Goal: Information Seeking & Learning: Learn about a topic

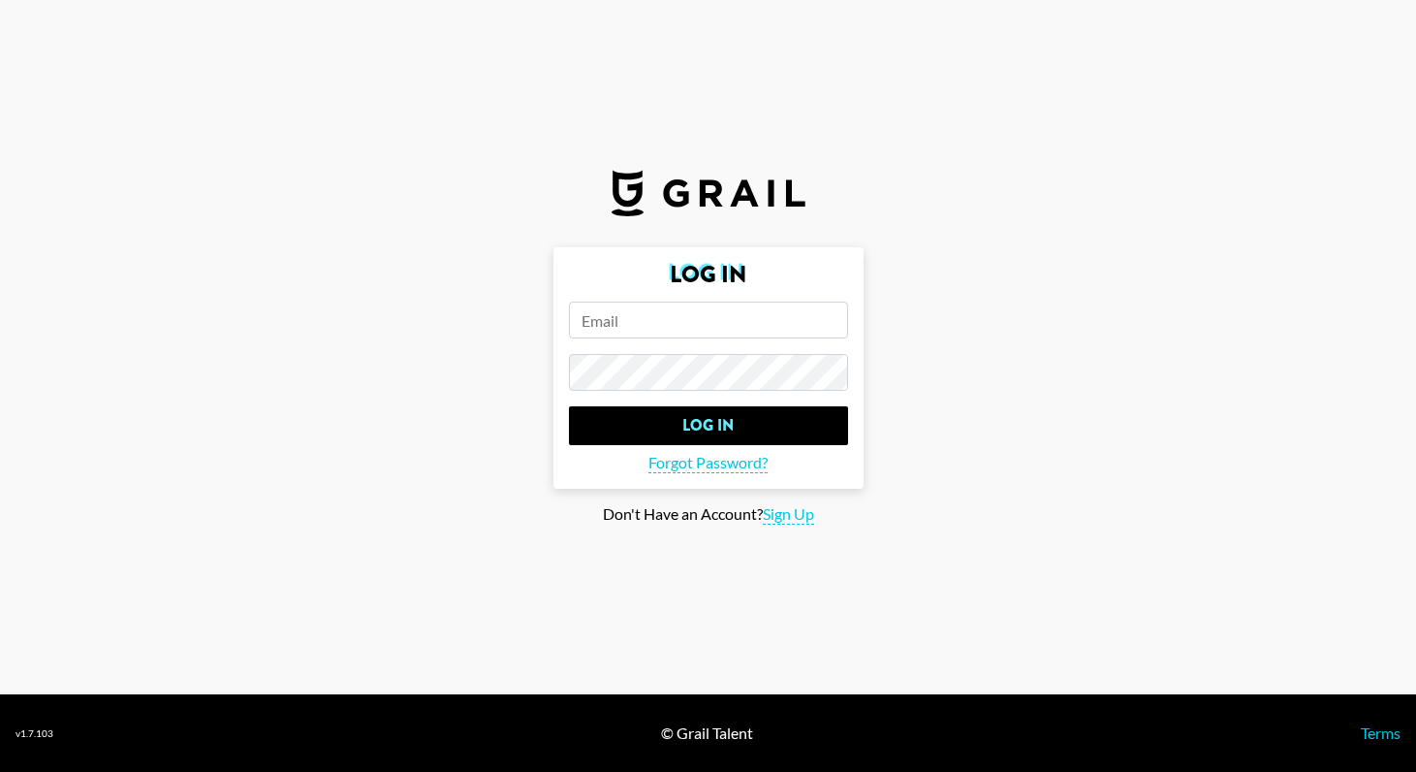
type input "[EMAIL_ADDRESS][DOMAIN_NAME]"
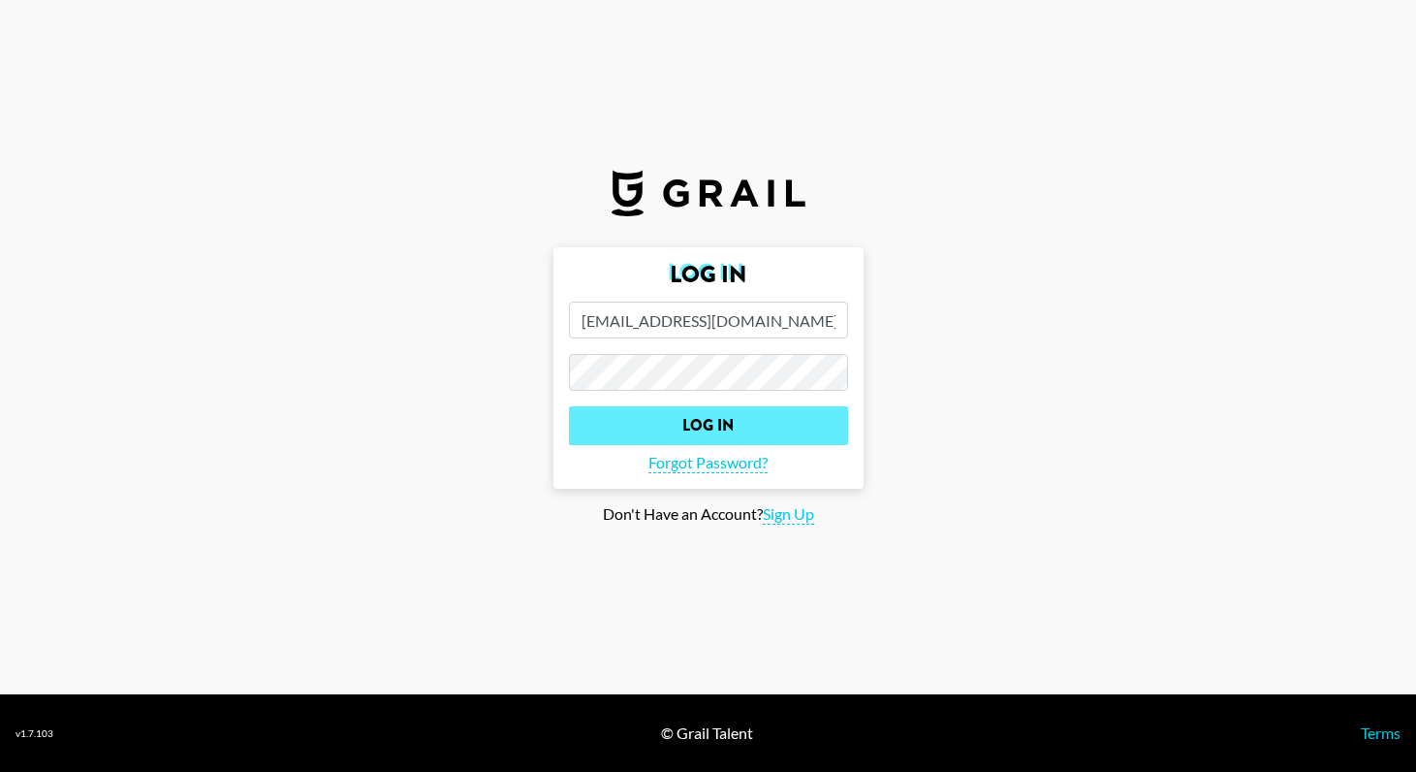
click at [704, 438] on input "Log In" at bounding box center [708, 425] width 279 height 39
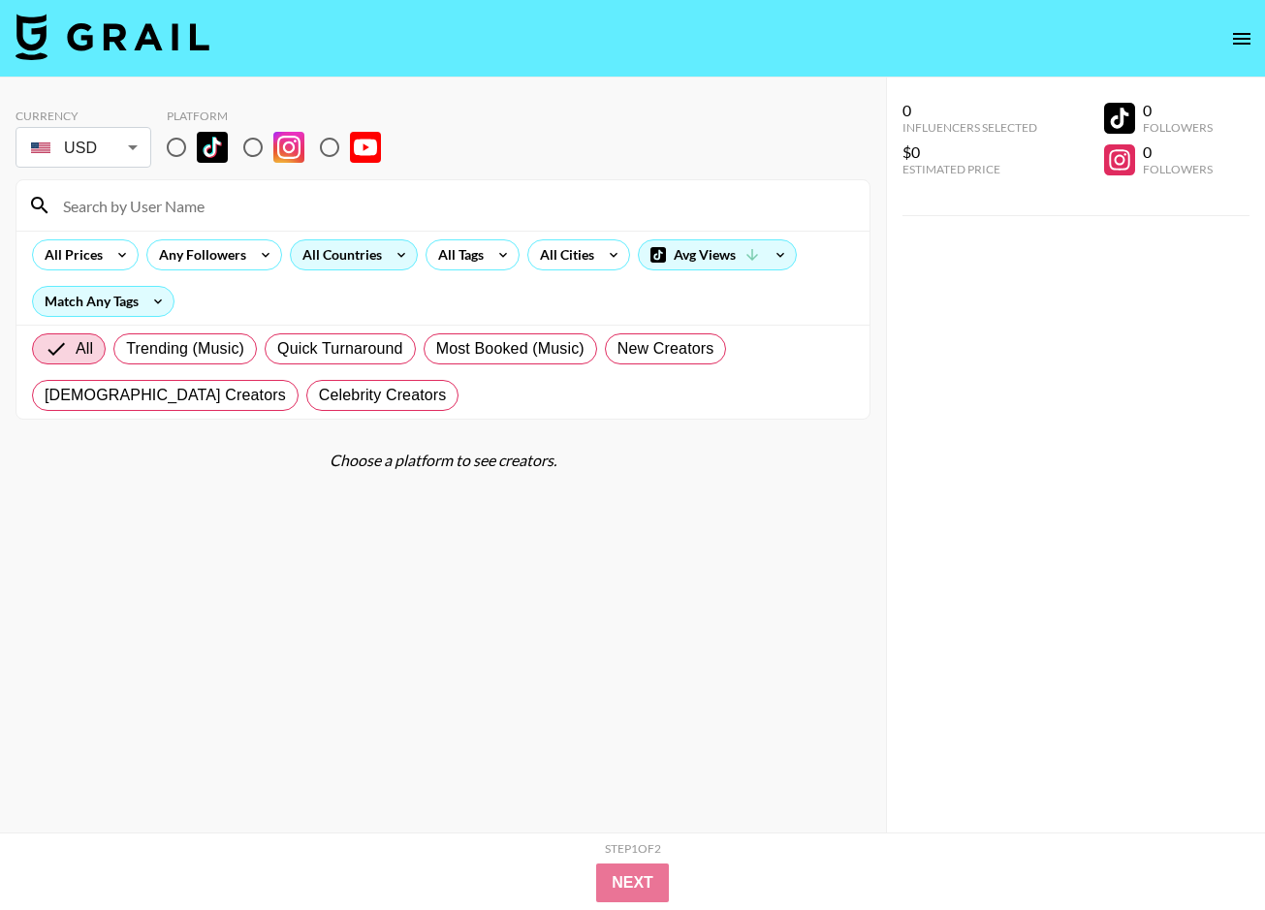
click at [394, 263] on icon at bounding box center [401, 254] width 31 height 29
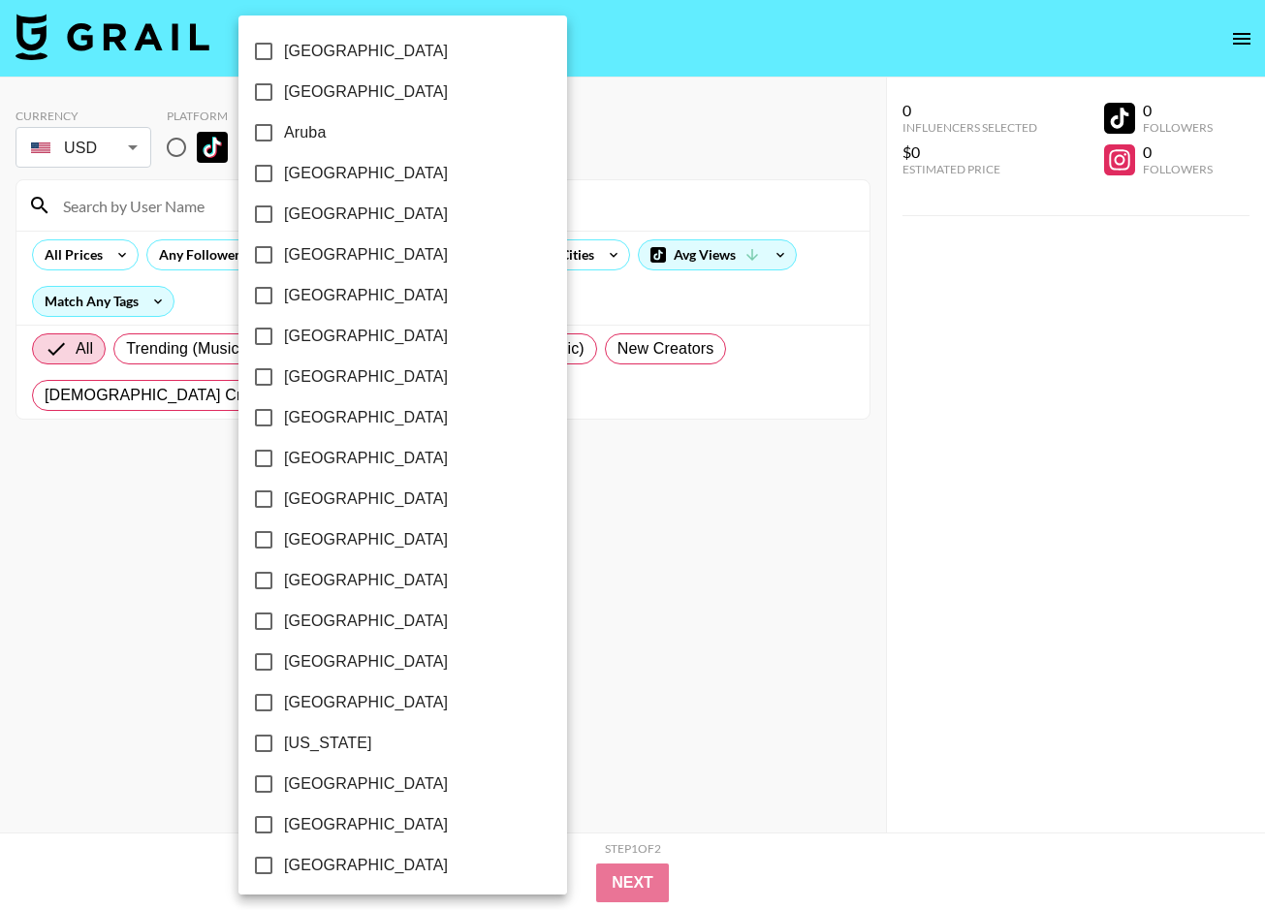
click at [534, 307] on div at bounding box center [632, 455] width 1265 height 910
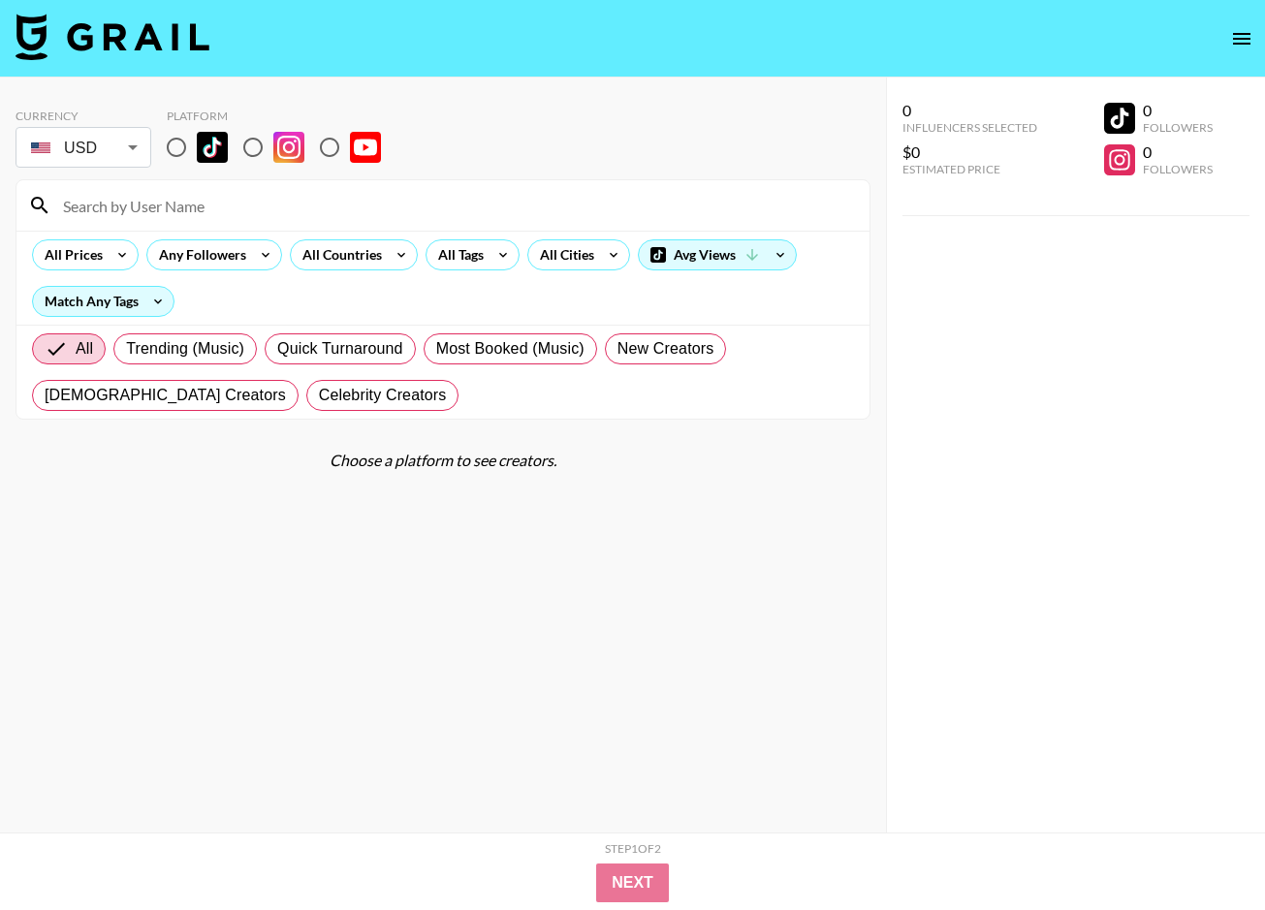
click at [702, 271] on div "All Prices Any Followers All Countries All Tags All Cities Avg Views Match Any …" at bounding box center [442, 278] width 853 height 94
click at [701, 263] on div "Avg Views" at bounding box center [717, 254] width 157 height 29
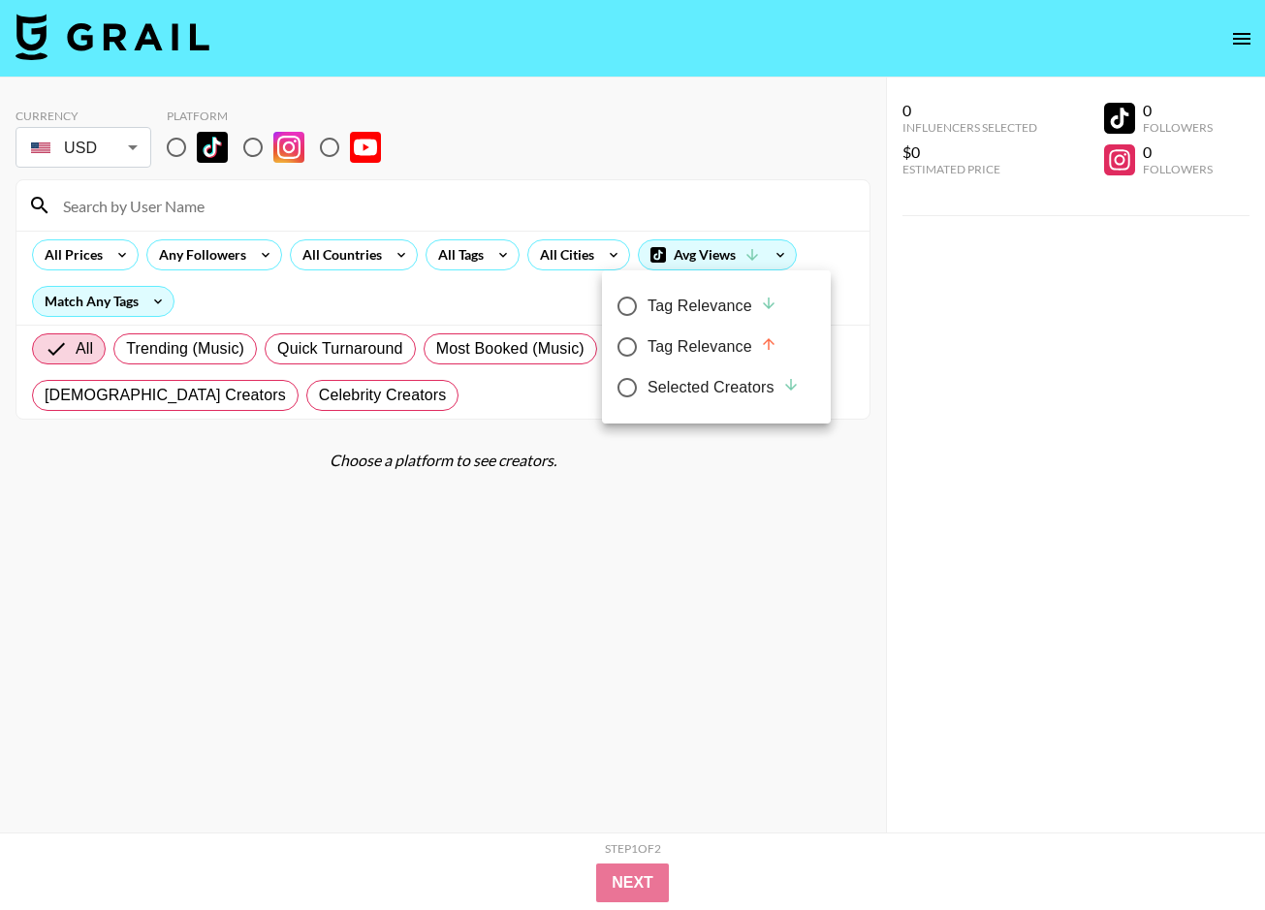
click at [701, 263] on div at bounding box center [632, 455] width 1265 height 910
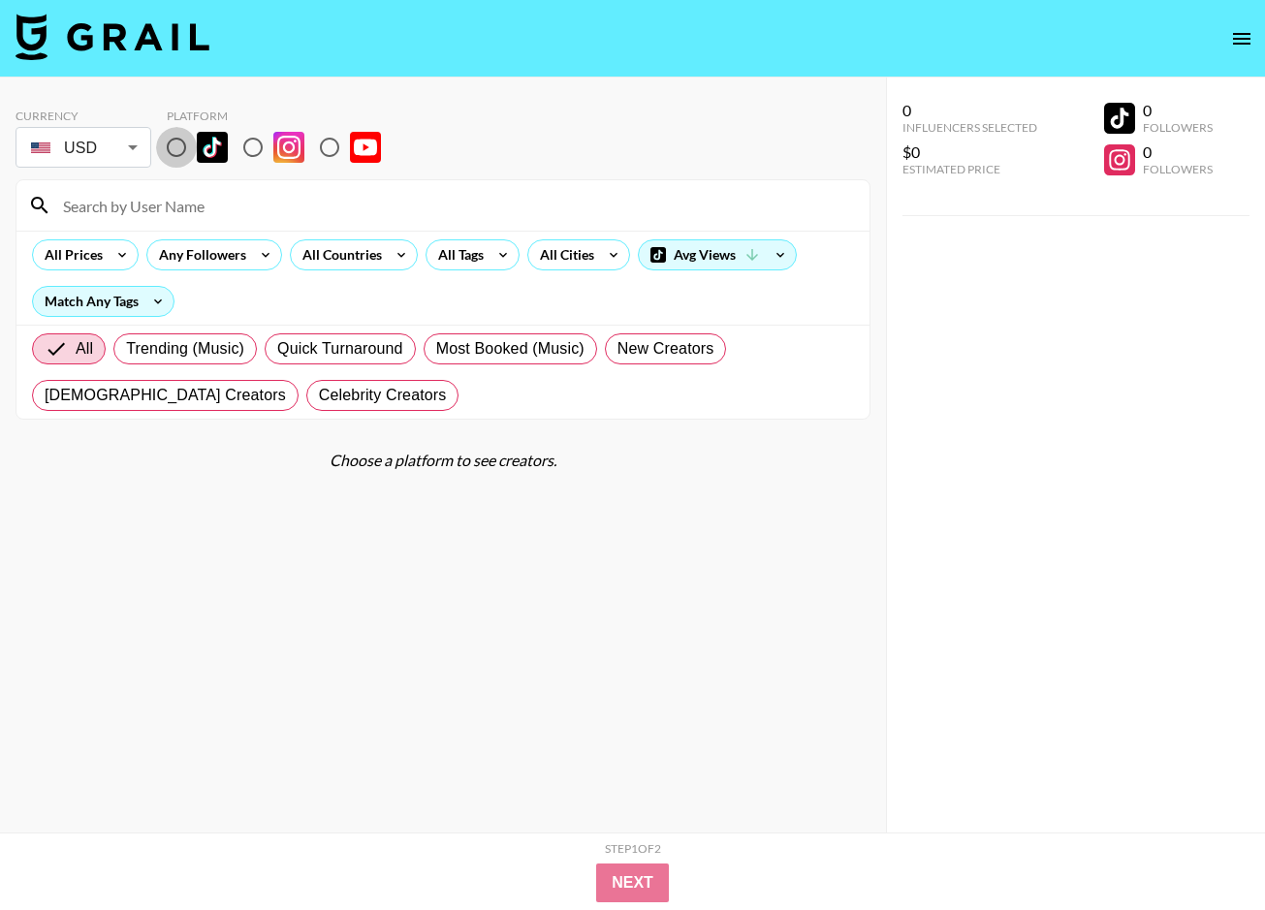
click at [169, 145] on input "radio" at bounding box center [176, 147] width 41 height 41
radio input "true"
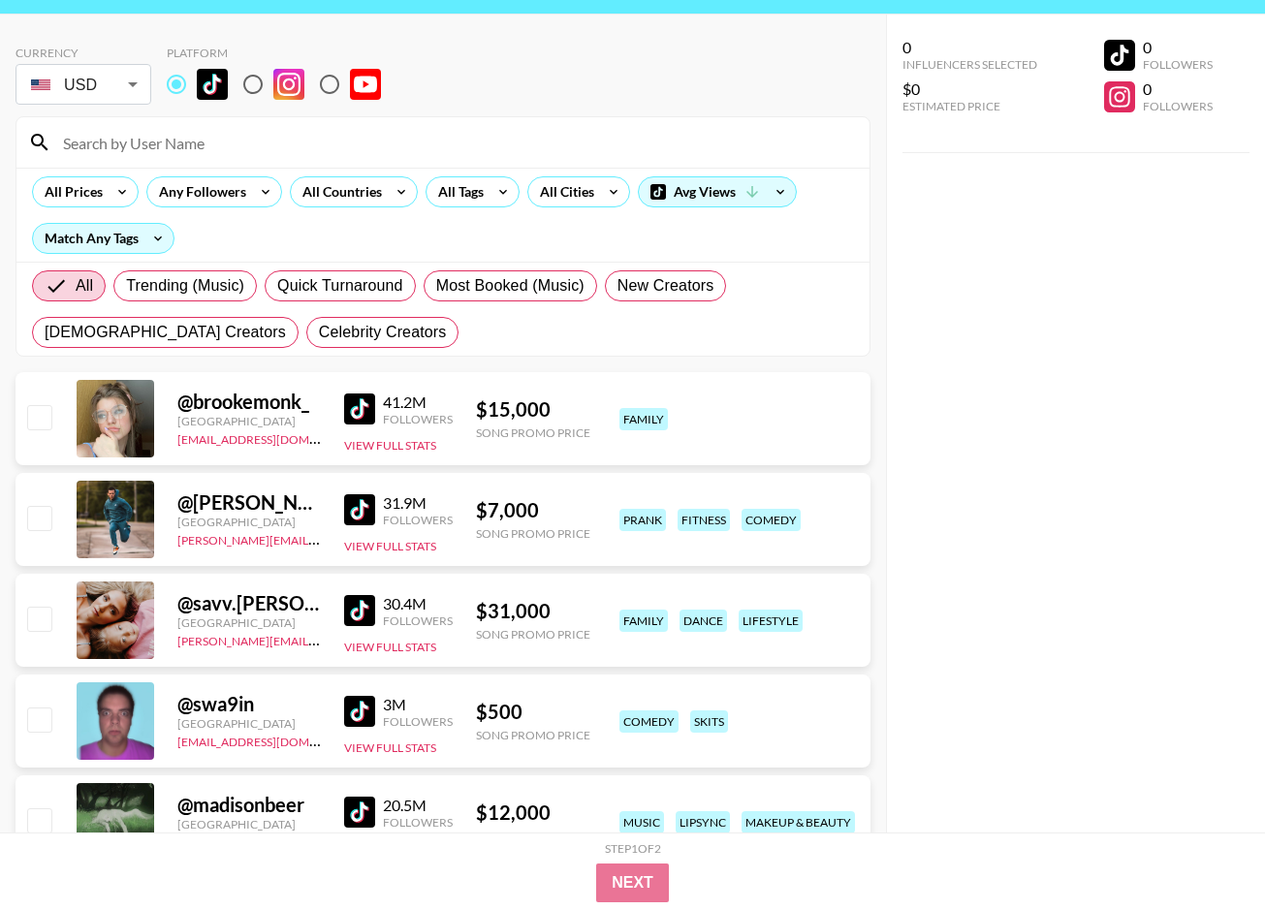
scroll to position [83, 0]
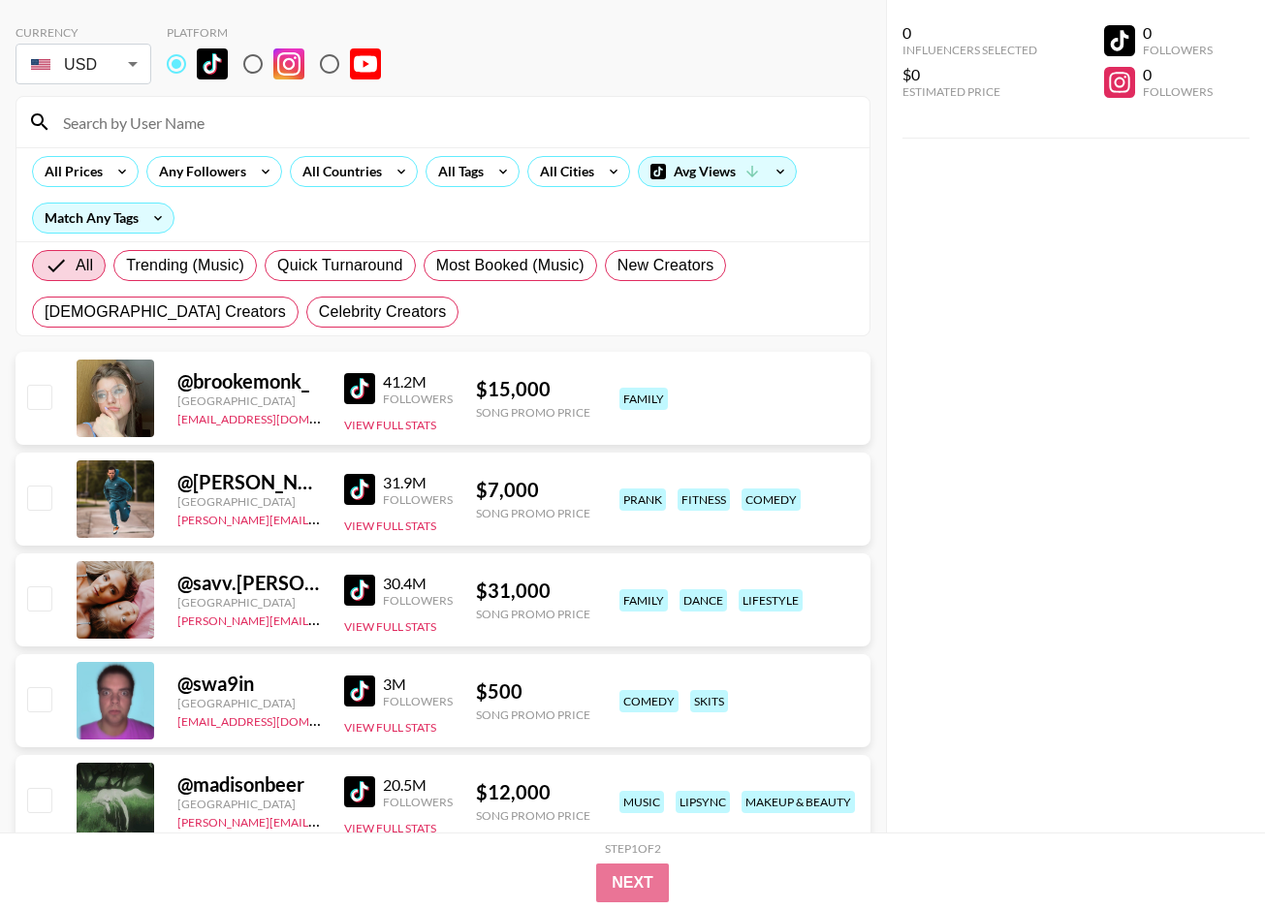
click at [111, 401] on div at bounding box center [116, 399] width 78 height 78
click at [269, 387] on div "@ brookemonk_" at bounding box center [248, 381] width 143 height 24
click at [353, 386] on img at bounding box center [359, 388] width 31 height 31
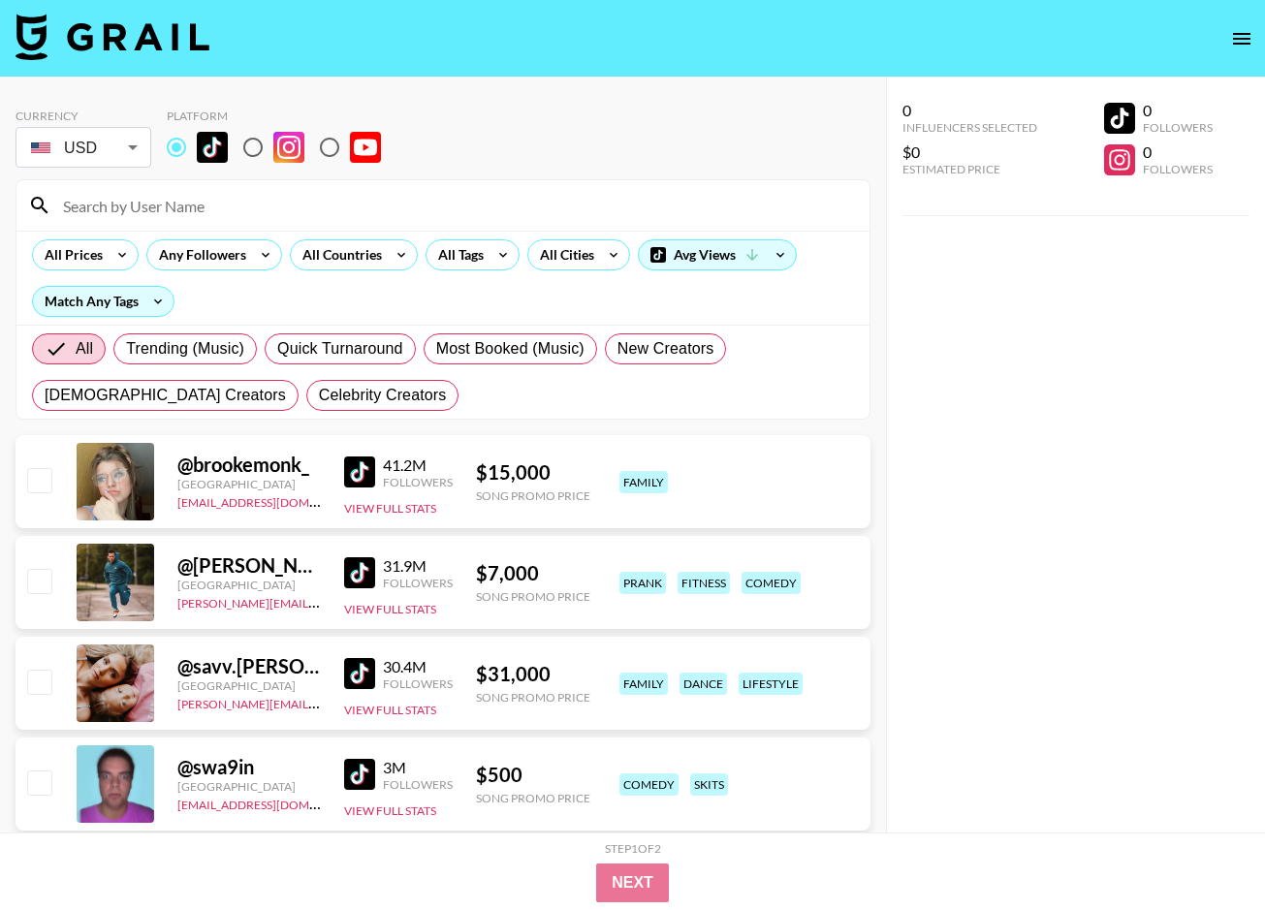
scroll to position [0, 0]
click at [771, 249] on icon at bounding box center [780, 254] width 31 height 29
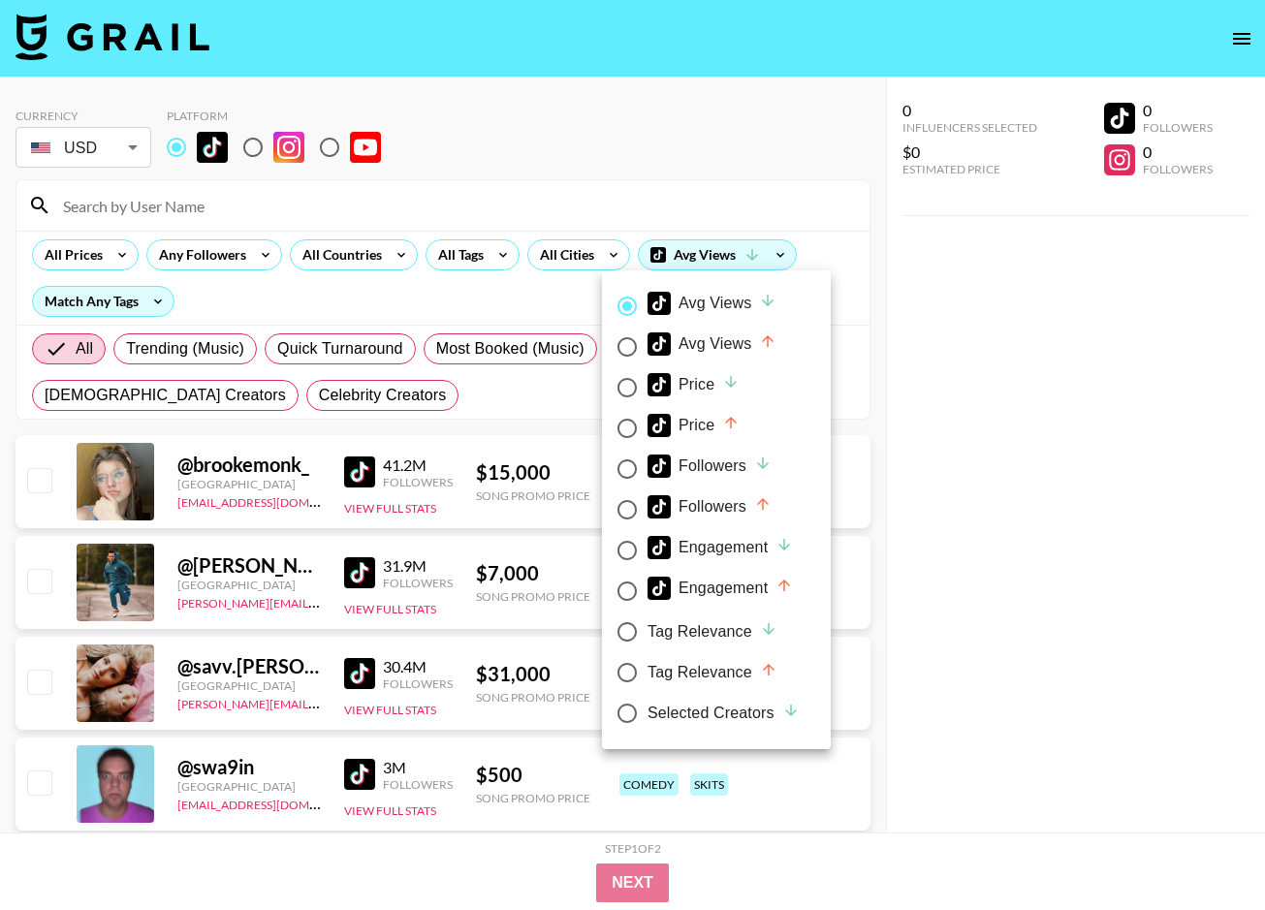
click at [838, 227] on div at bounding box center [632, 455] width 1265 height 910
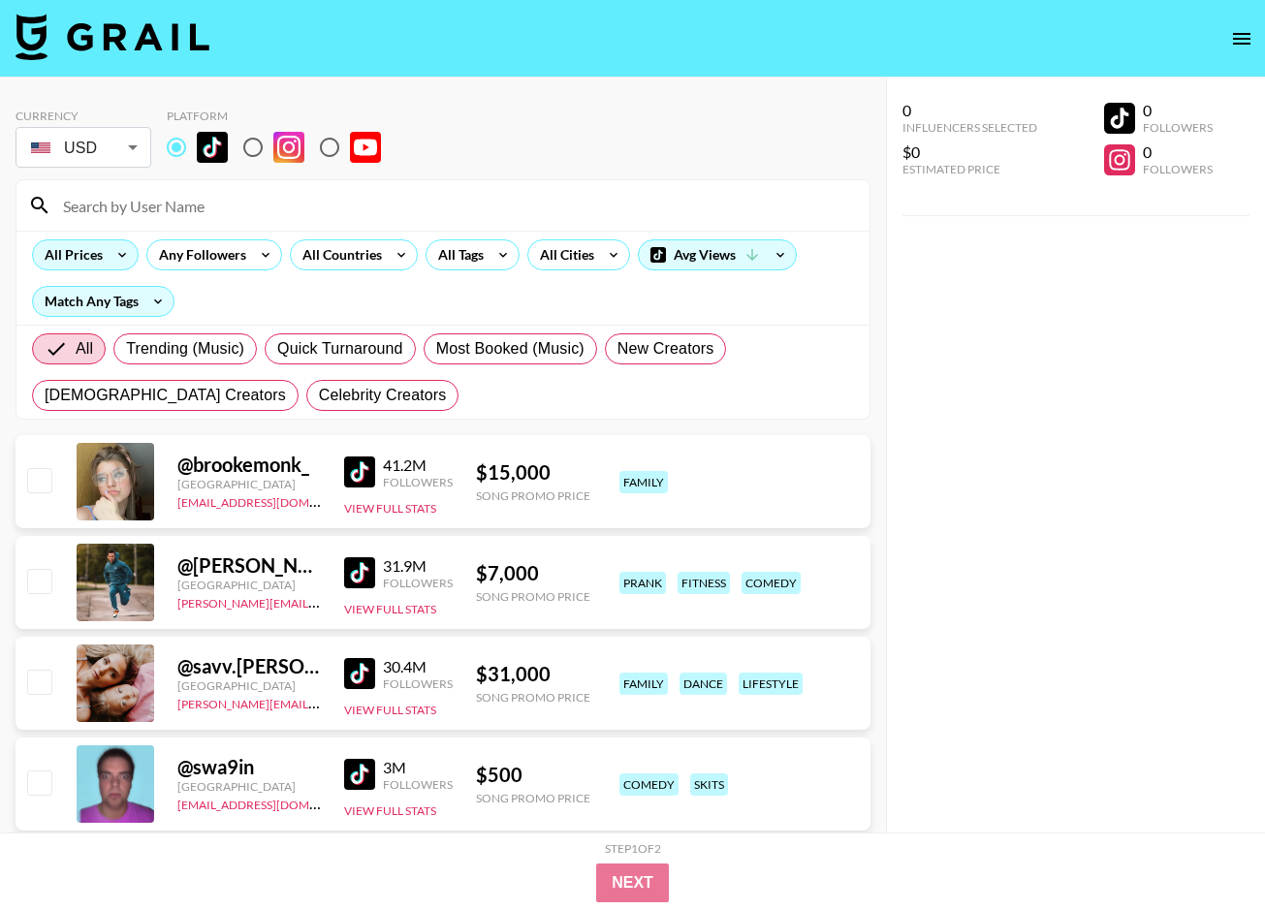
click at [121, 263] on icon at bounding box center [122, 254] width 31 height 29
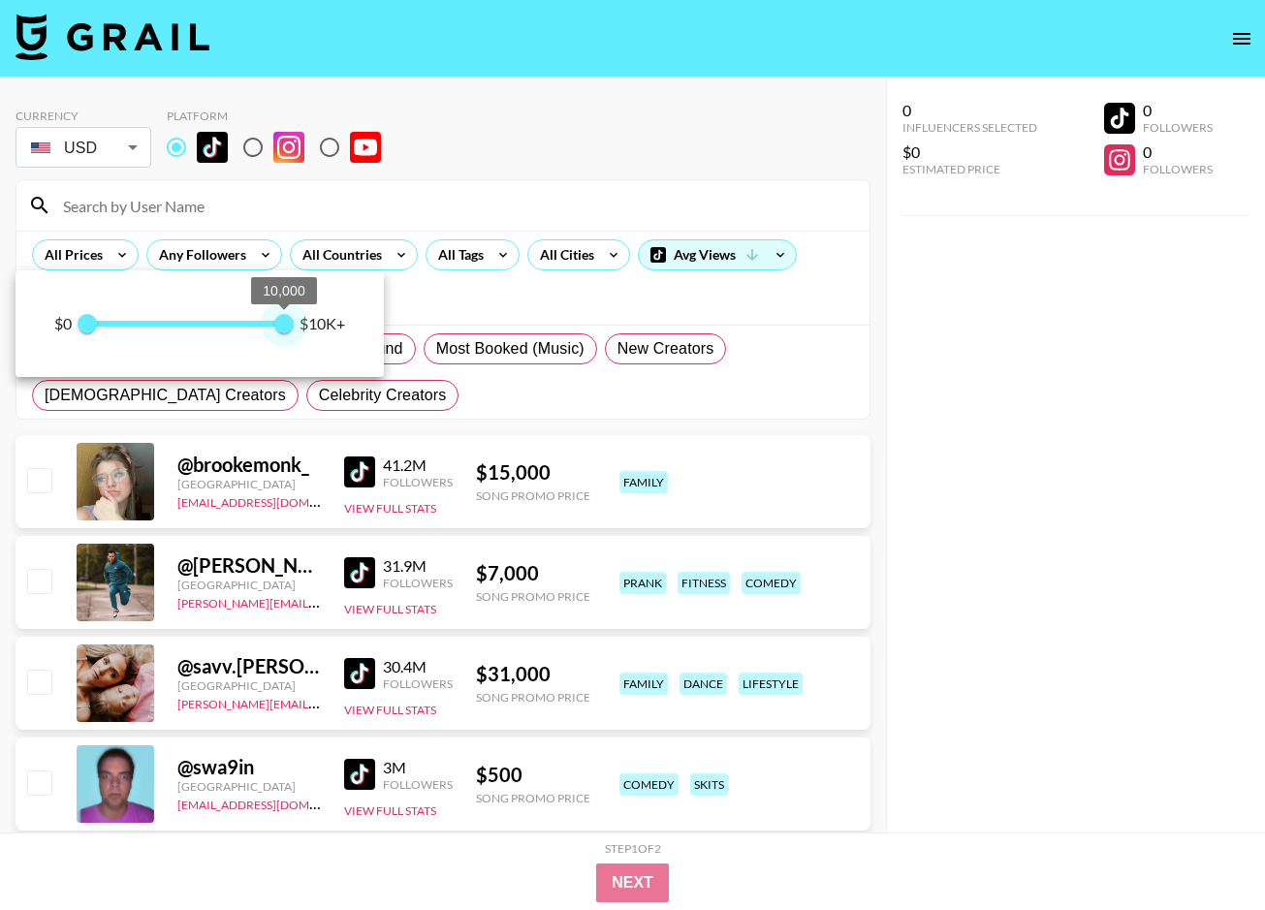
type input "10000"
drag, startPoint x: 277, startPoint y: 321, endPoint x: 371, endPoint y: 334, distance: 95.0
click at [371, 334] on div "$0 0 10,000 $10K+" at bounding box center [200, 323] width 368 height 107
click at [365, 675] on div at bounding box center [632, 455] width 1265 height 910
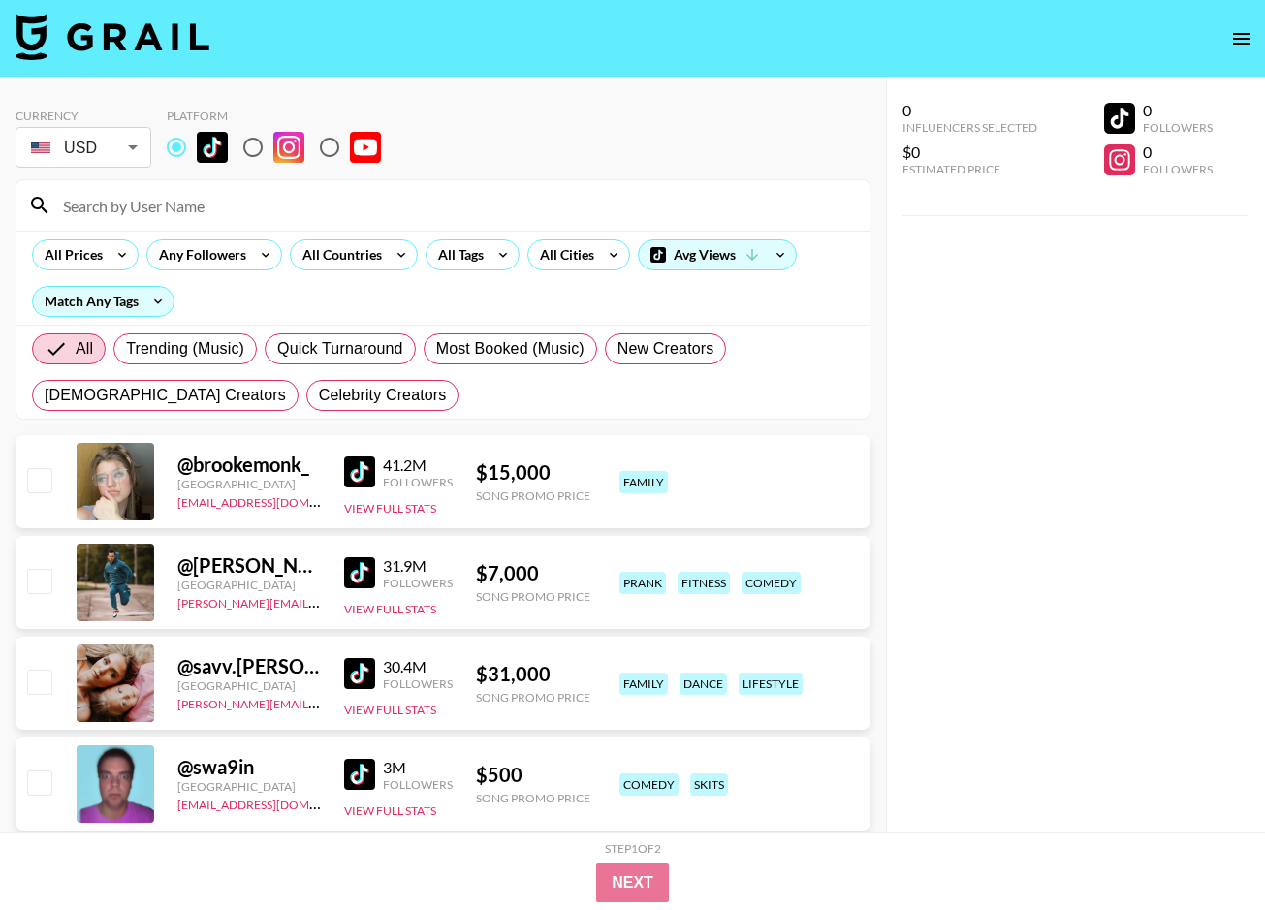
click at [361, 670] on img at bounding box center [359, 673] width 31 height 31
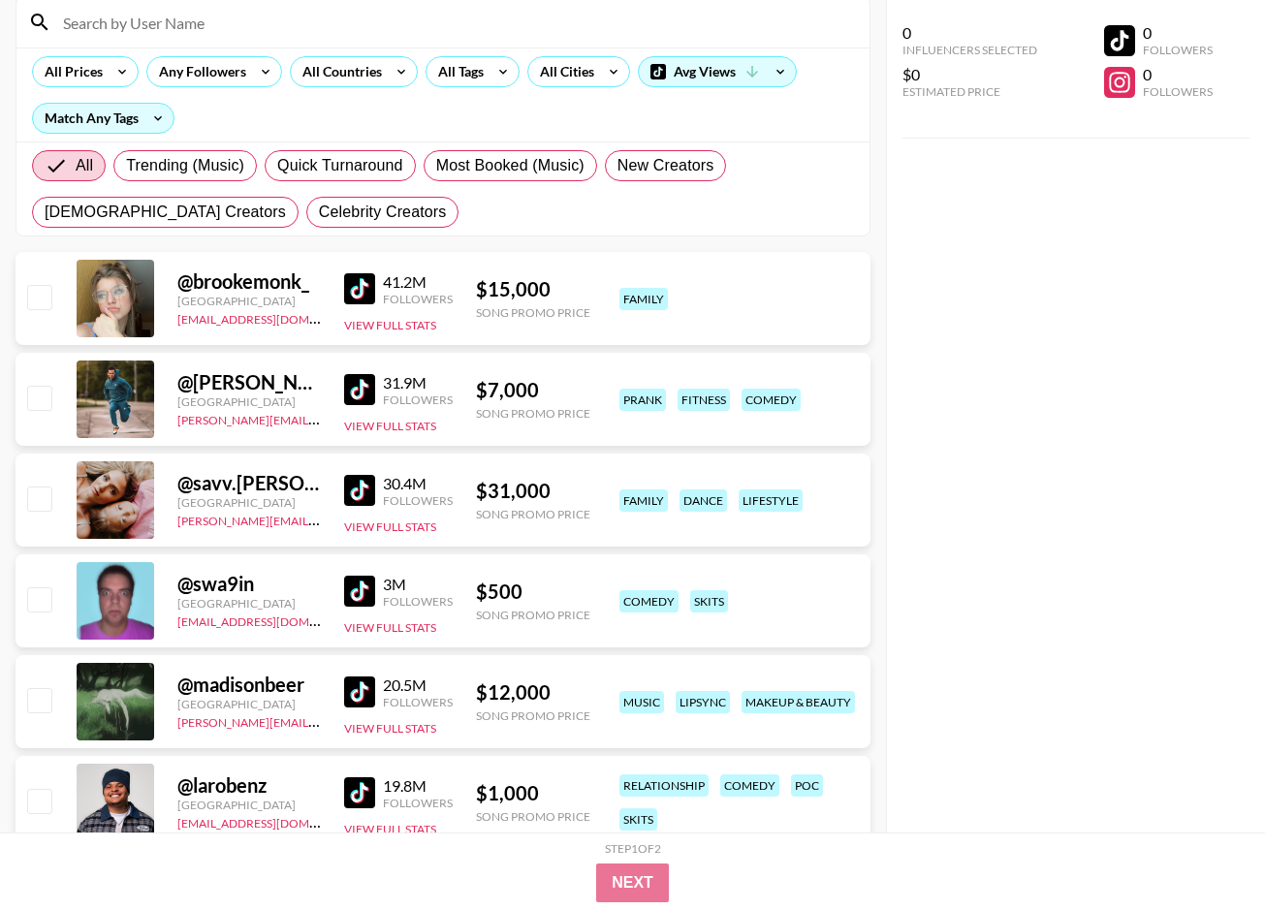
scroll to position [189, 0]
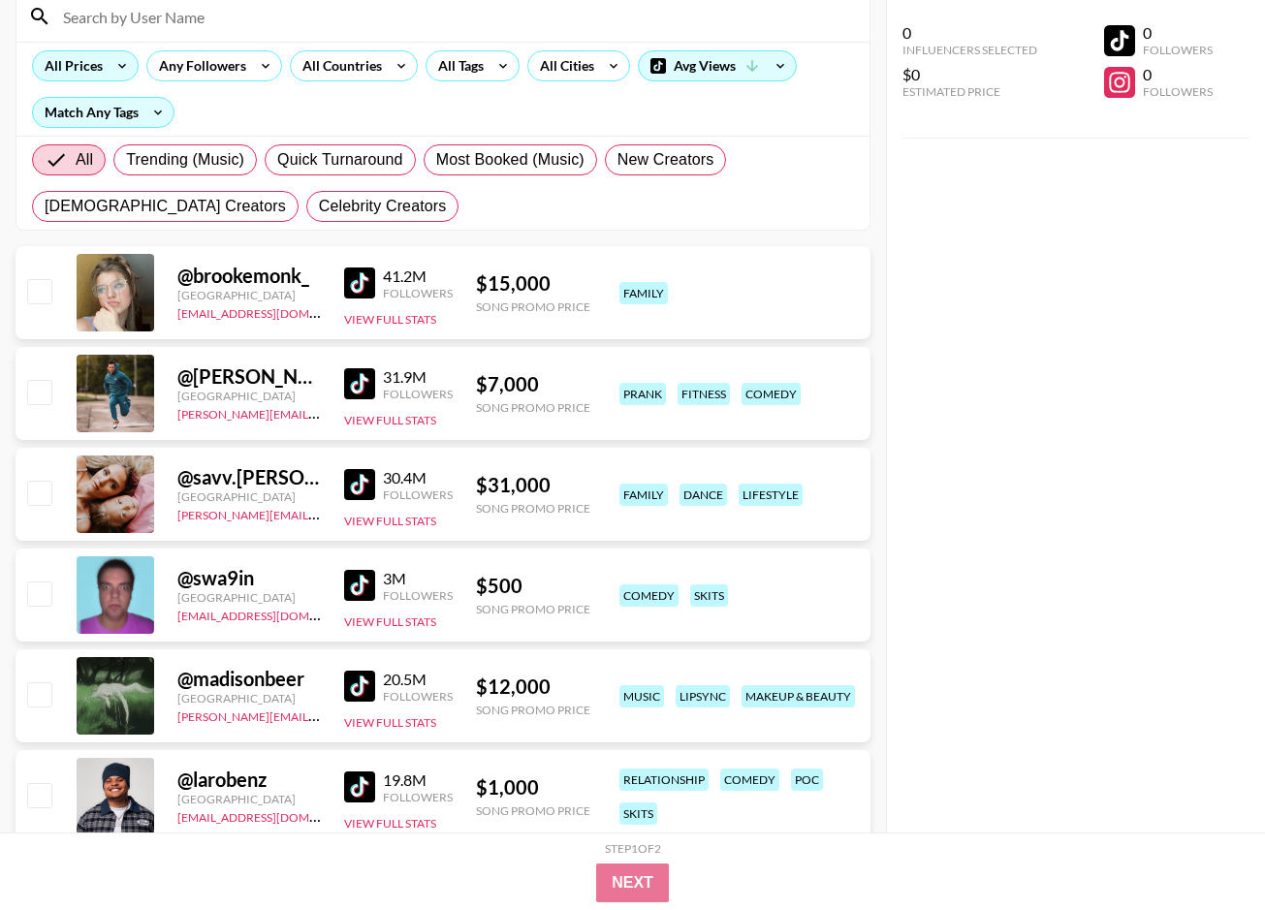
click at [80, 59] on div "All Prices" at bounding box center [70, 65] width 74 height 29
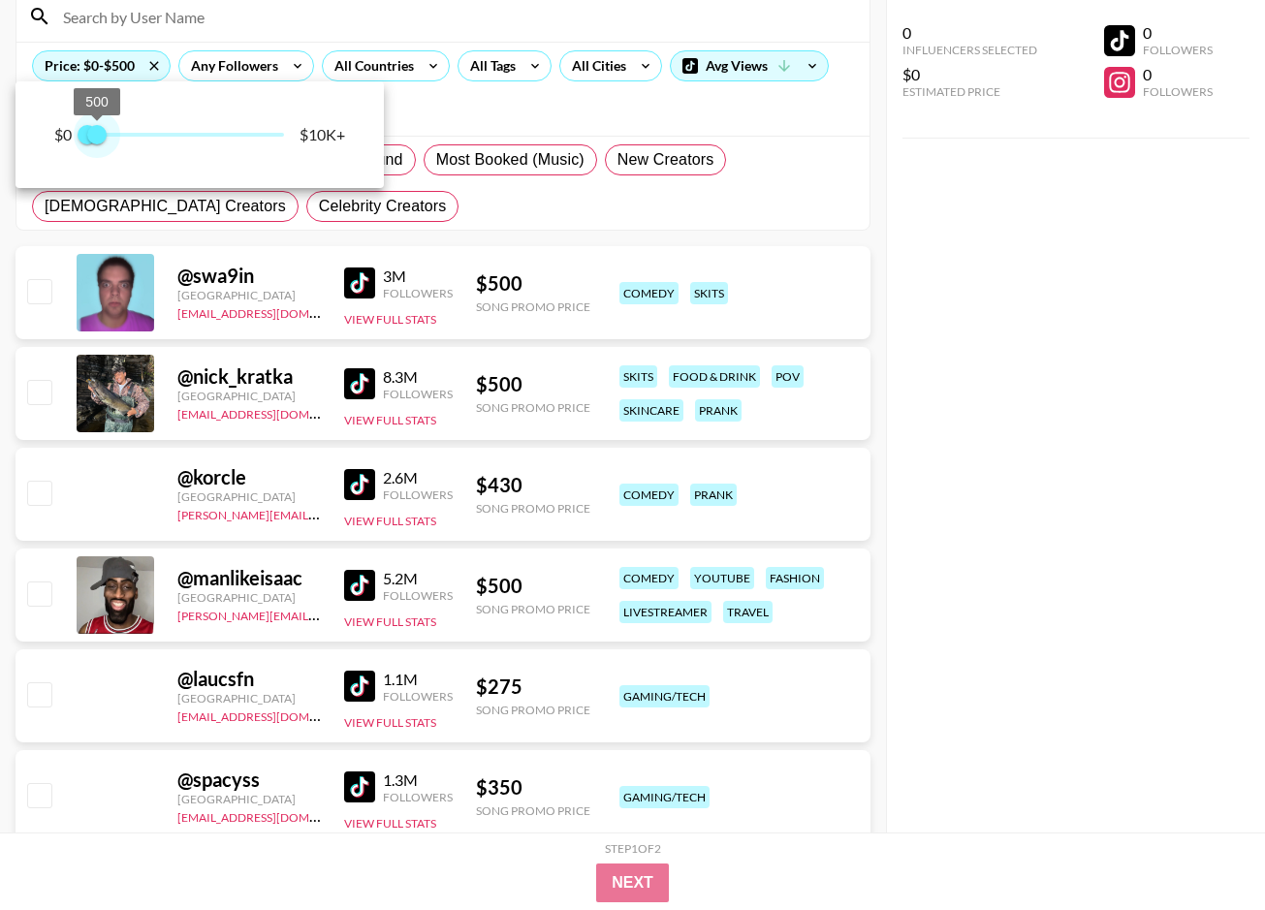
type input "250"
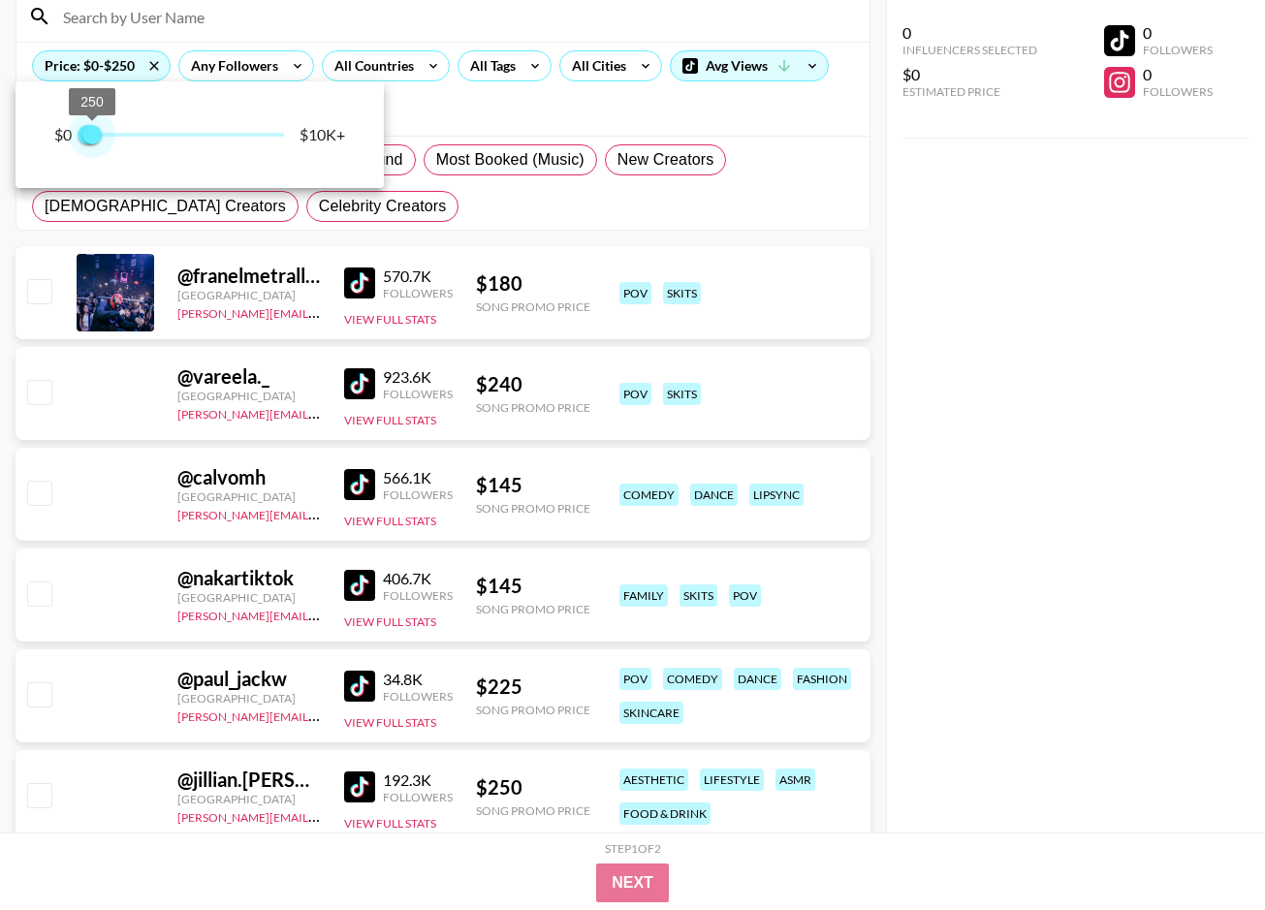
drag, startPoint x: 236, startPoint y: 133, endPoint x: 94, endPoint y: 149, distance: 142.5
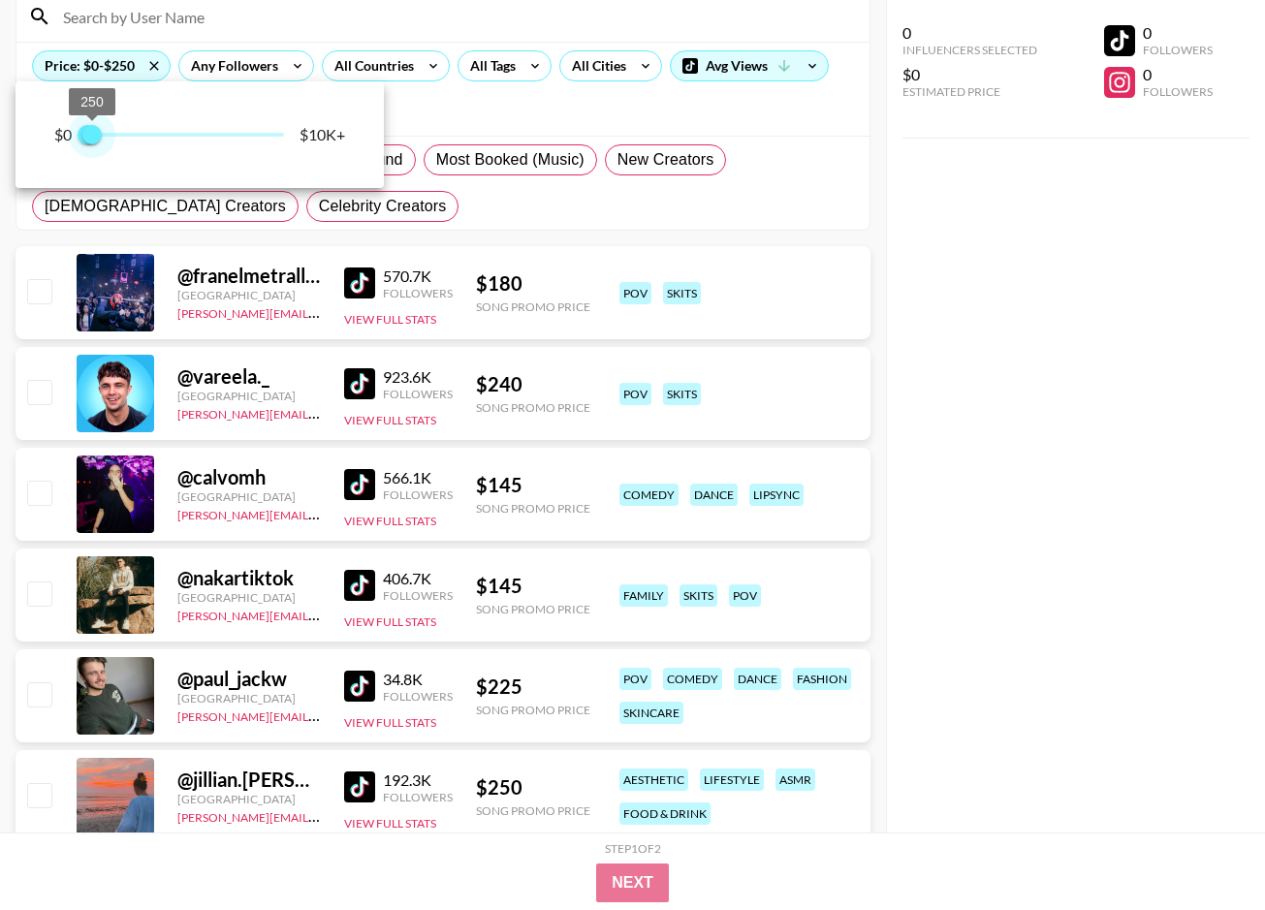
click at [94, 149] on span "0 250" at bounding box center [185, 134] width 197 height 29
click at [659, 193] on div at bounding box center [632, 455] width 1265 height 910
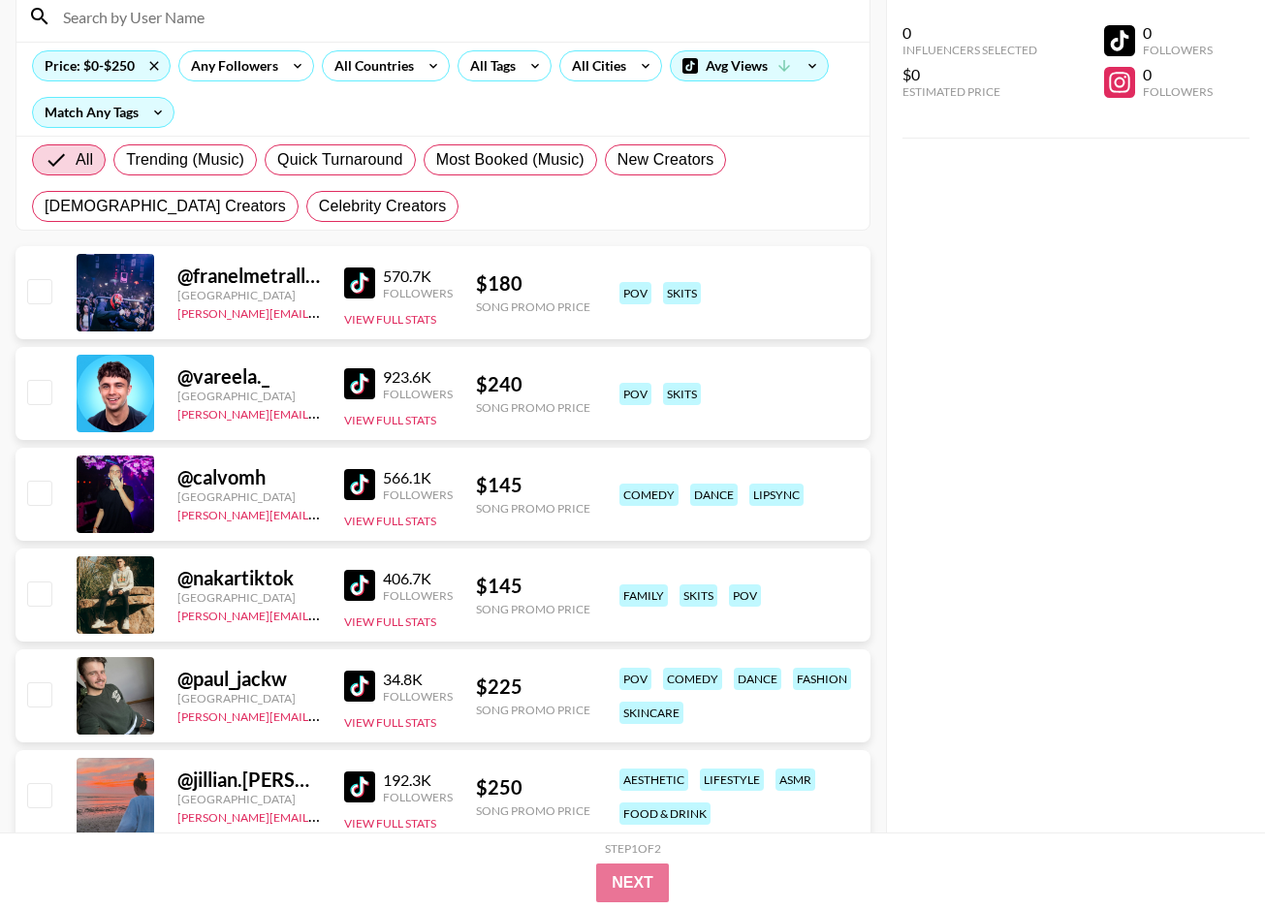
click at [351, 289] on img at bounding box center [359, 283] width 31 height 31
click at [356, 379] on img at bounding box center [359, 383] width 31 height 31
click at [362, 485] on img at bounding box center [359, 484] width 31 height 31
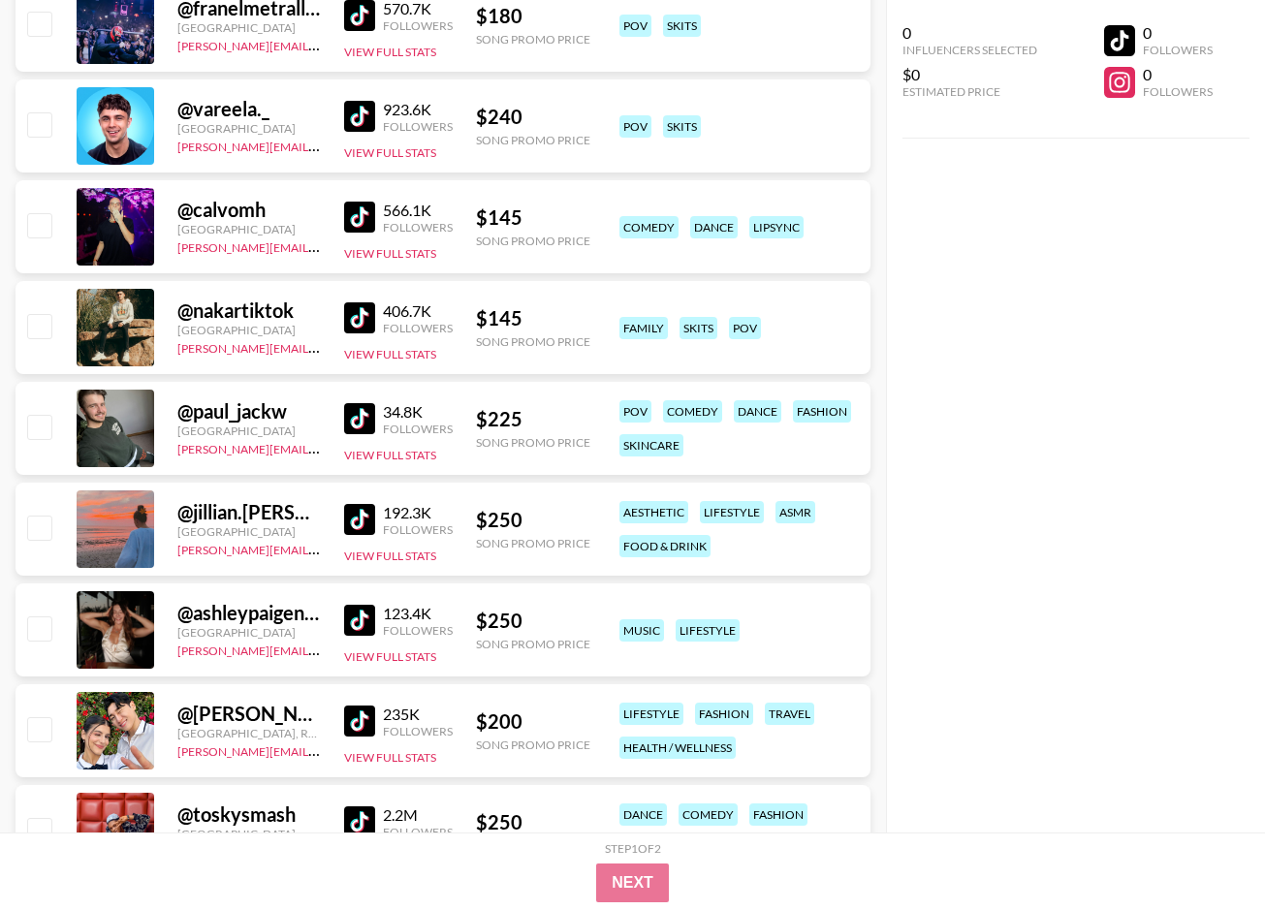
scroll to position [461, 0]
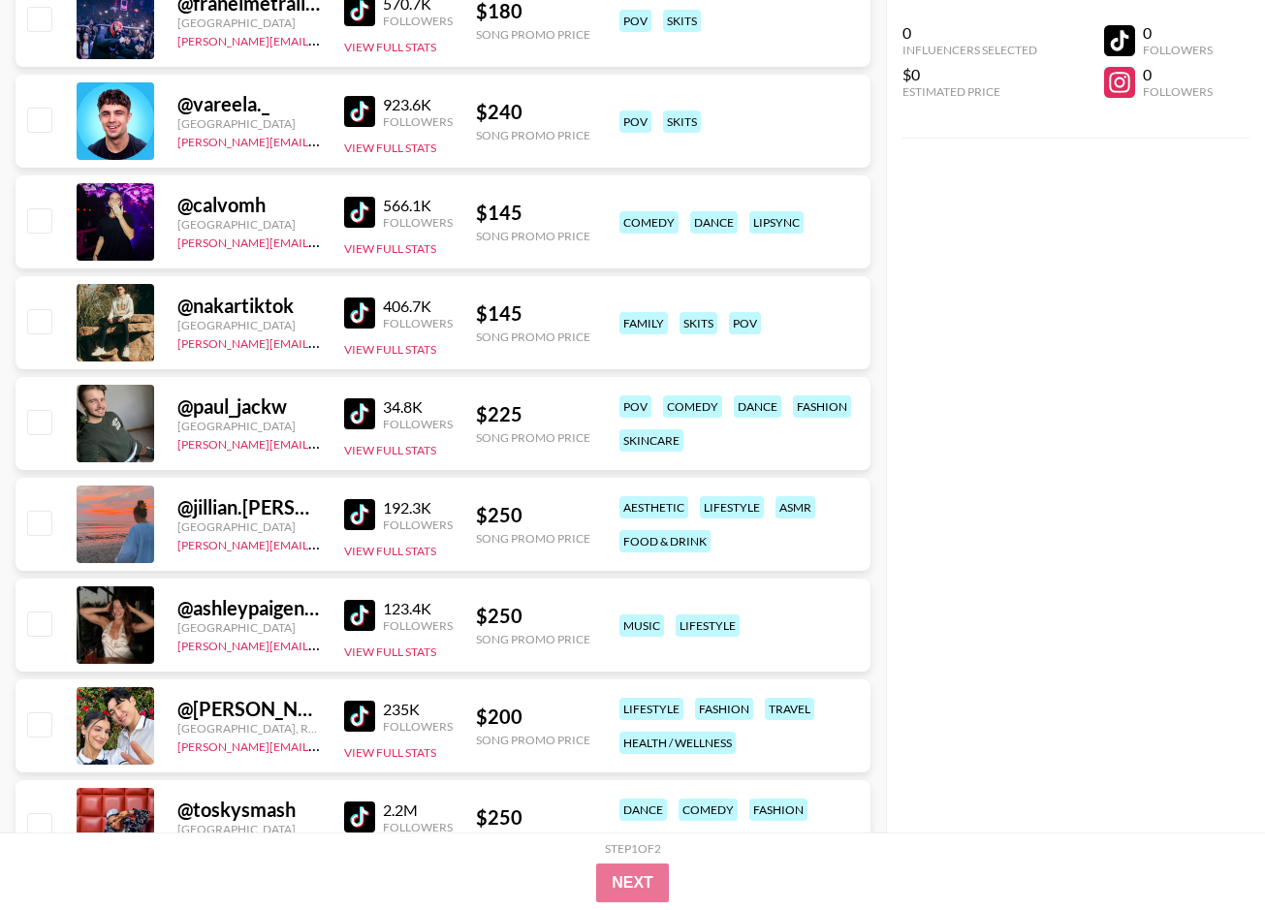
click at [357, 415] on img at bounding box center [359, 413] width 31 height 31
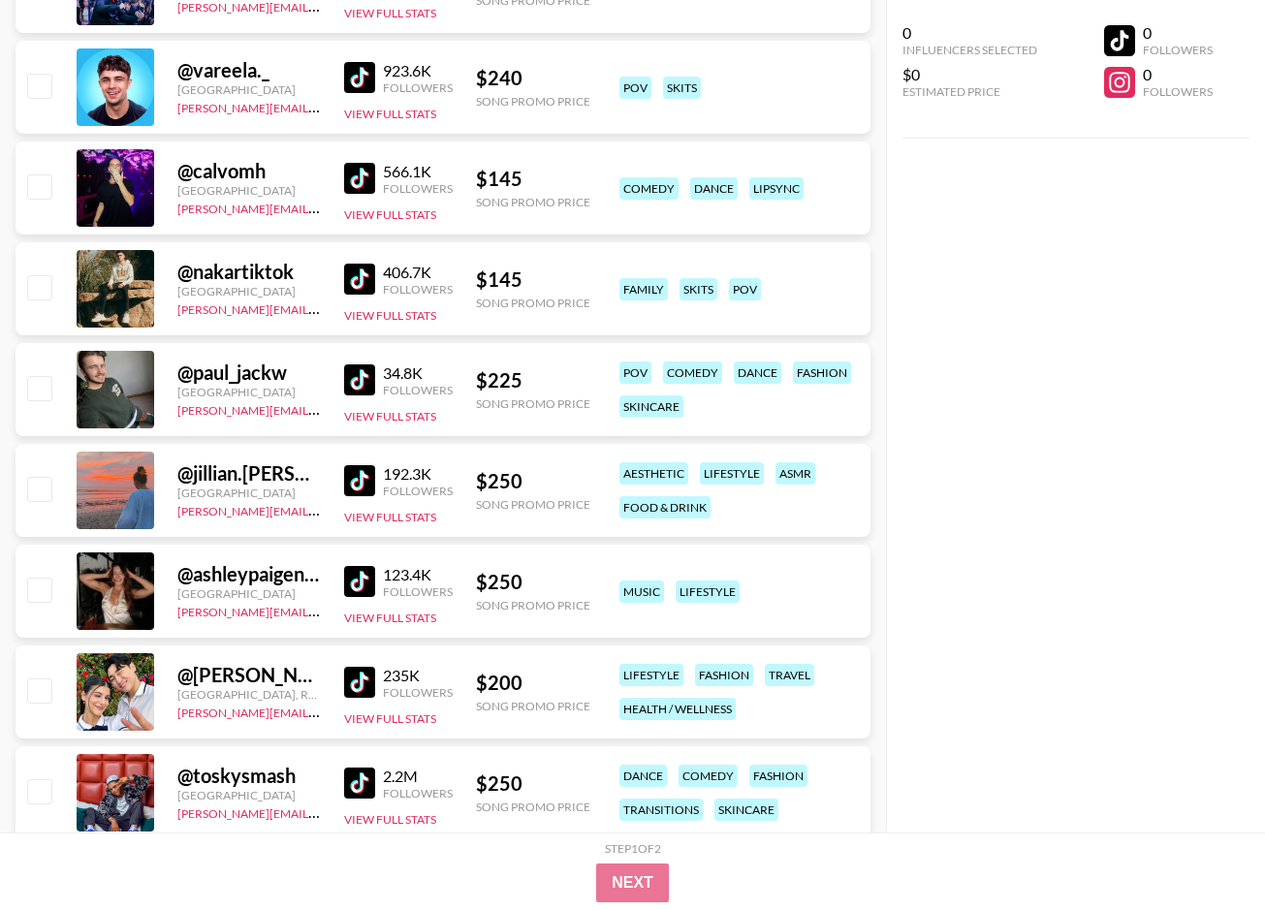
click at [360, 479] on img at bounding box center [359, 480] width 31 height 31
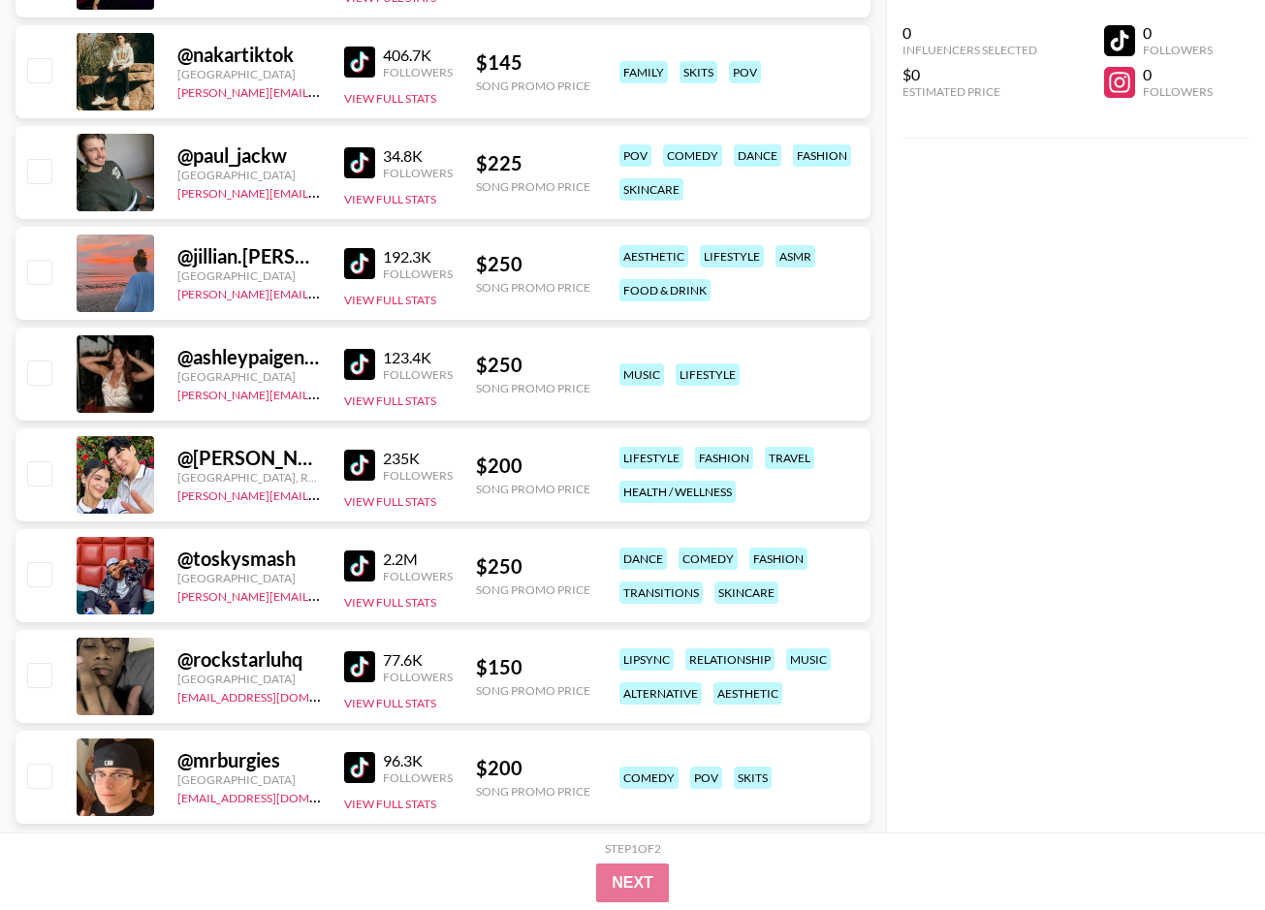
scroll to position [715, 0]
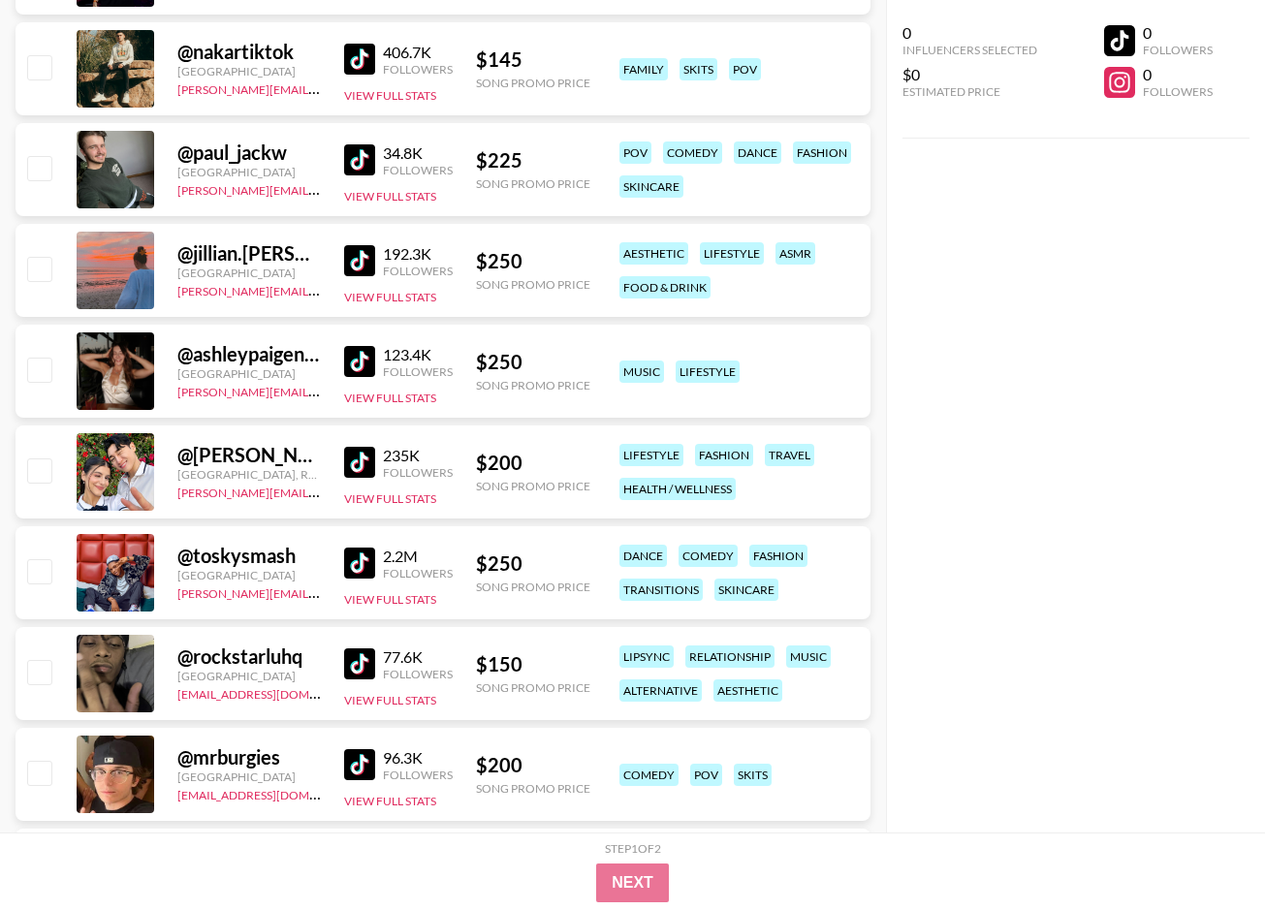
click at [359, 361] on img at bounding box center [359, 361] width 31 height 31
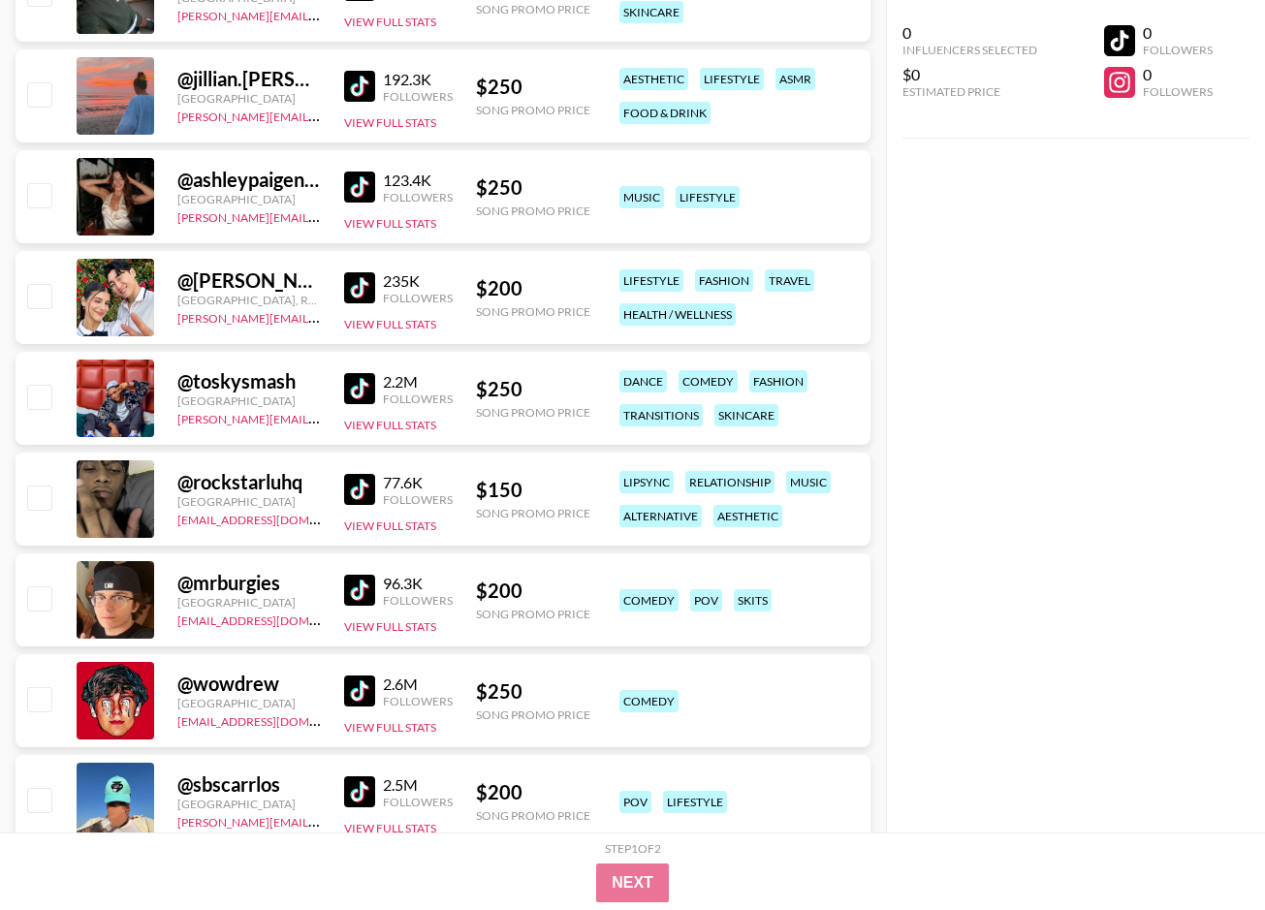
scroll to position [898, 0]
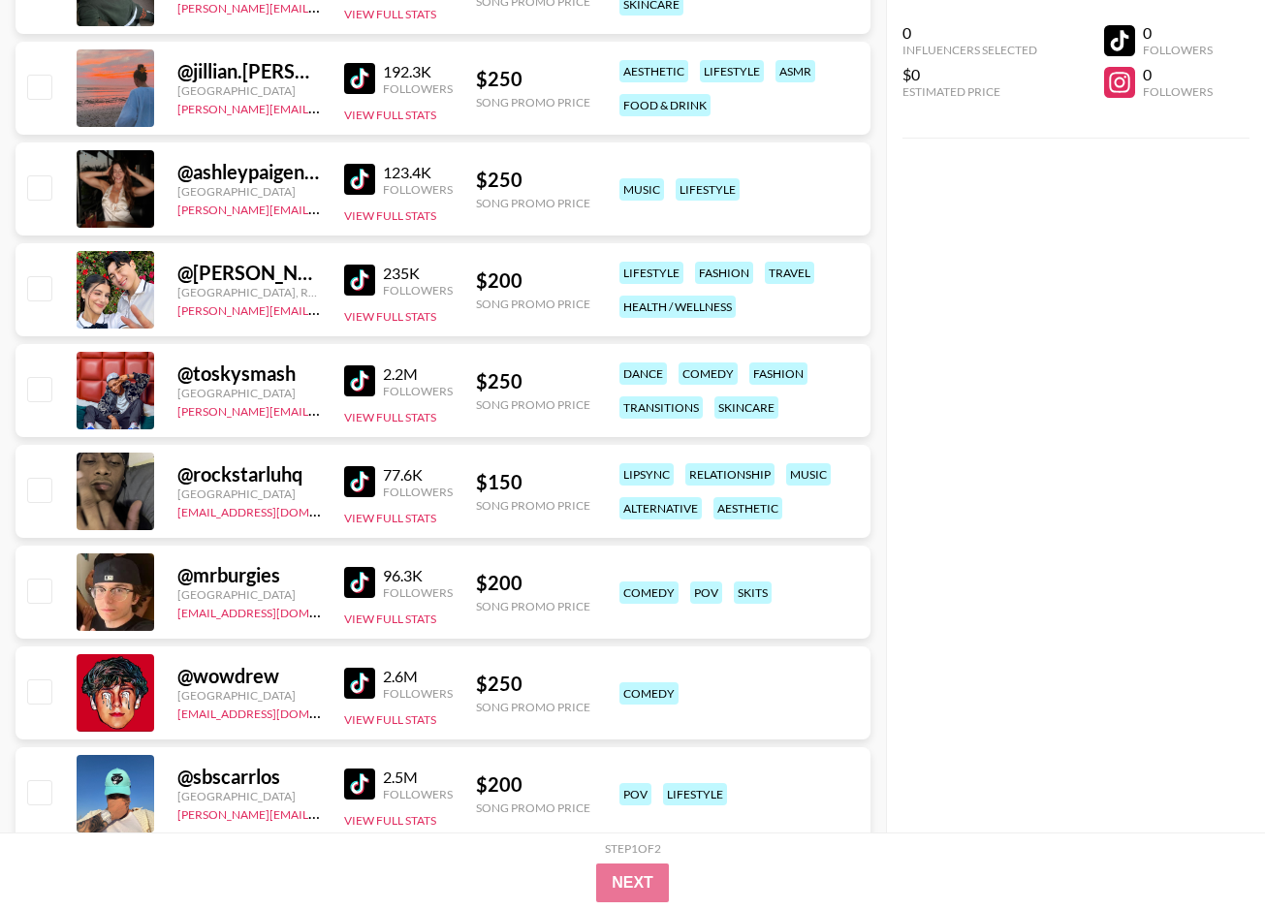
click at [364, 278] on img at bounding box center [359, 280] width 31 height 31
click at [350, 489] on img at bounding box center [359, 481] width 31 height 31
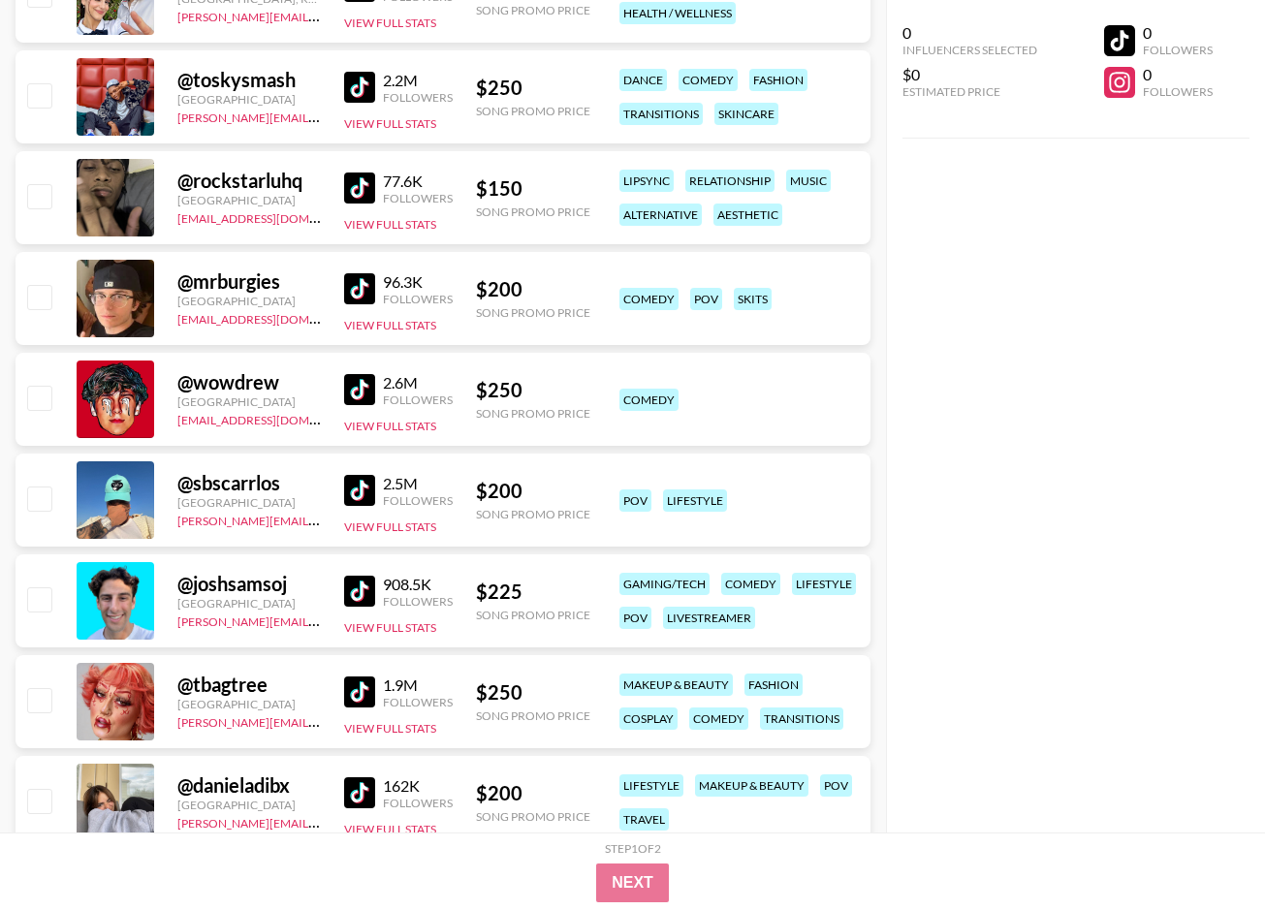
scroll to position [1208, 0]
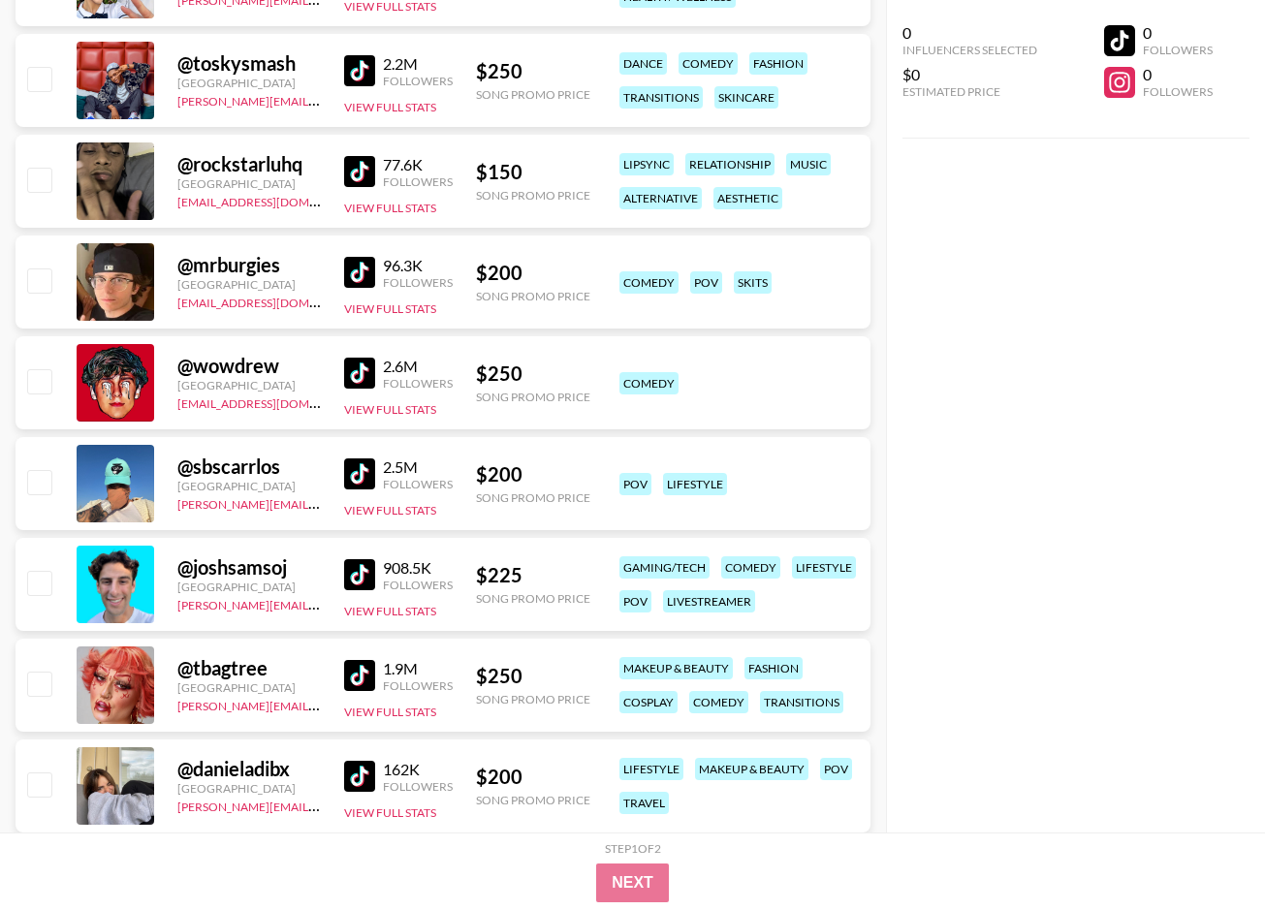
click at [366, 368] on img at bounding box center [359, 373] width 31 height 31
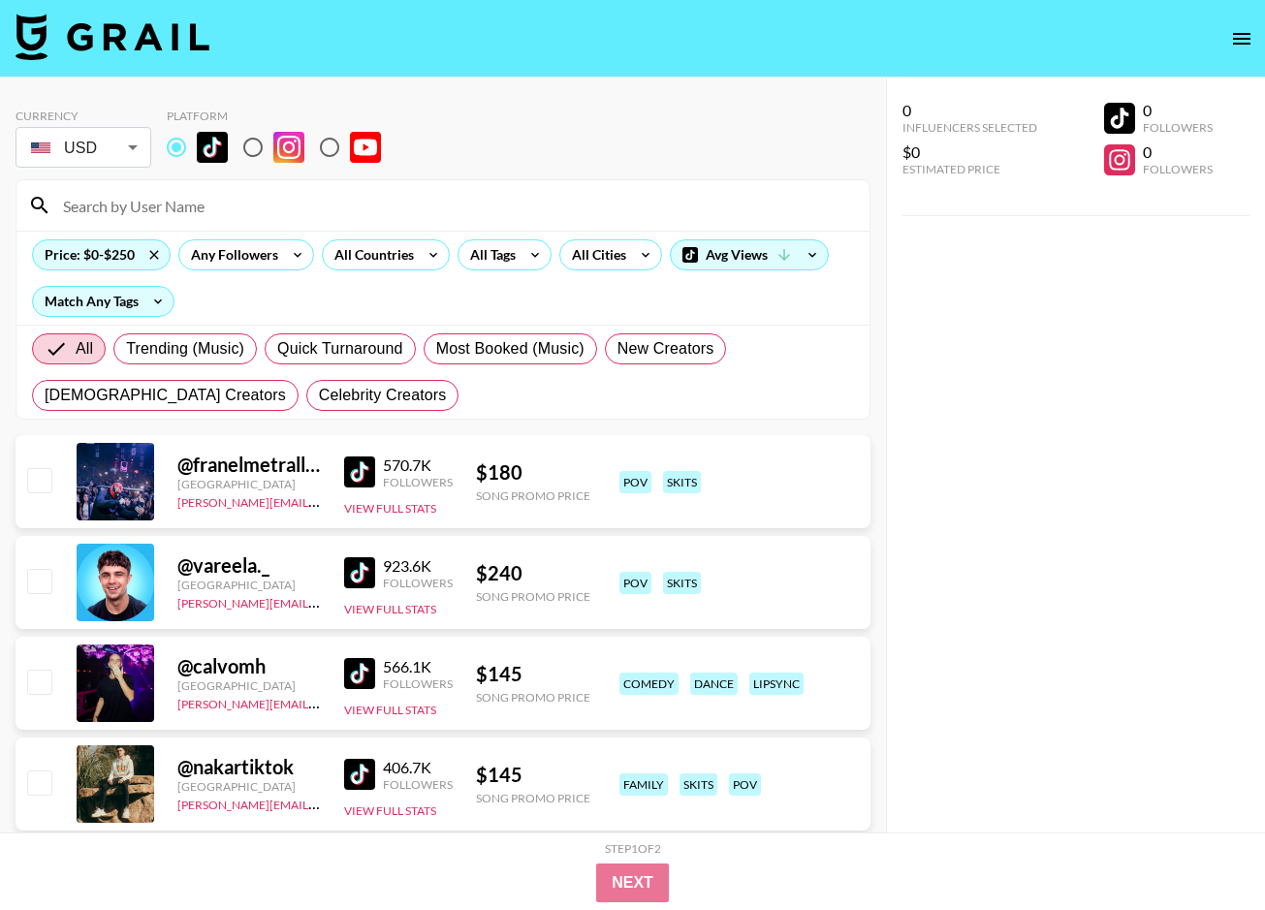
scroll to position [0, 0]
click at [512, 245] on div "All Tags" at bounding box center [489, 254] width 61 height 29
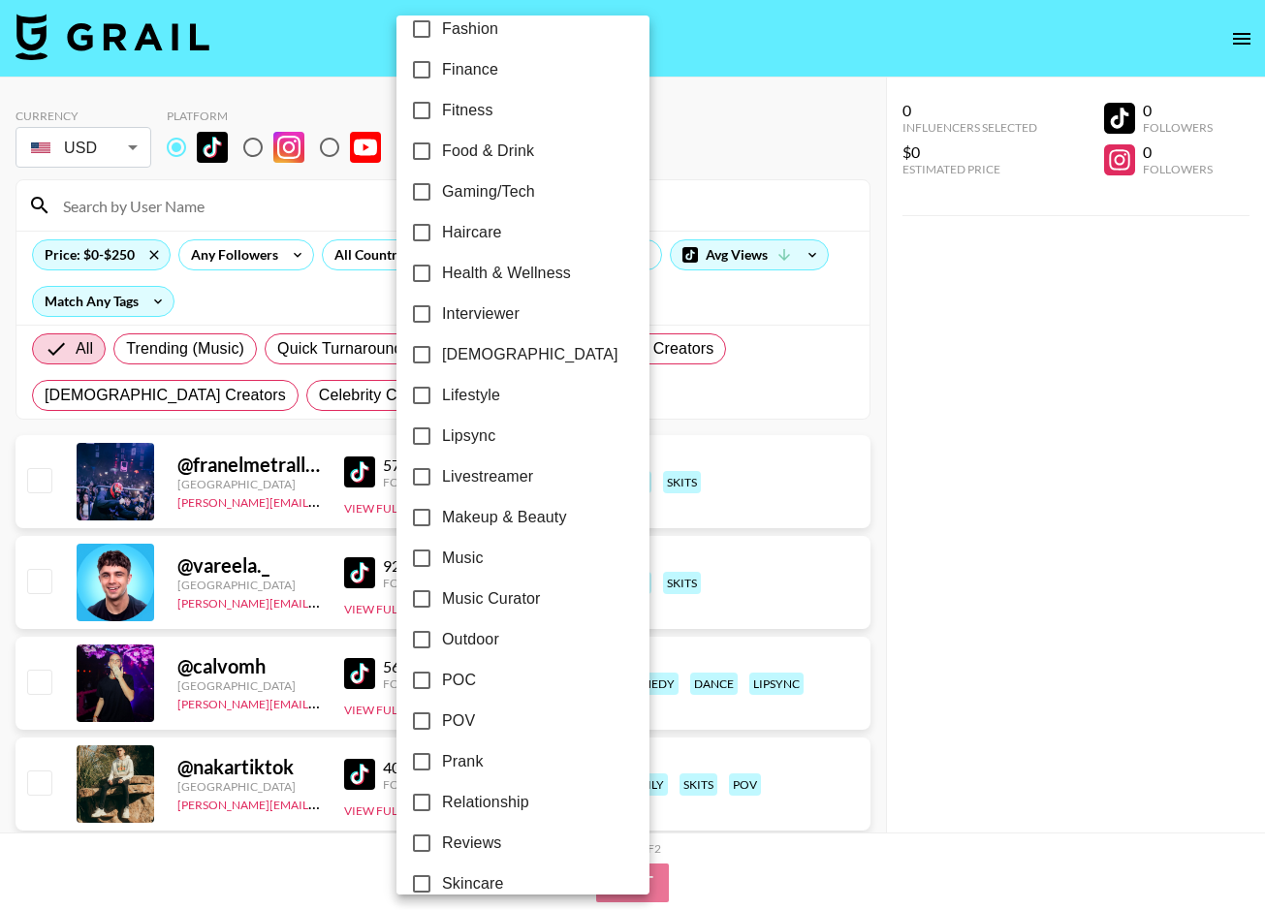
scroll to position [694, 0]
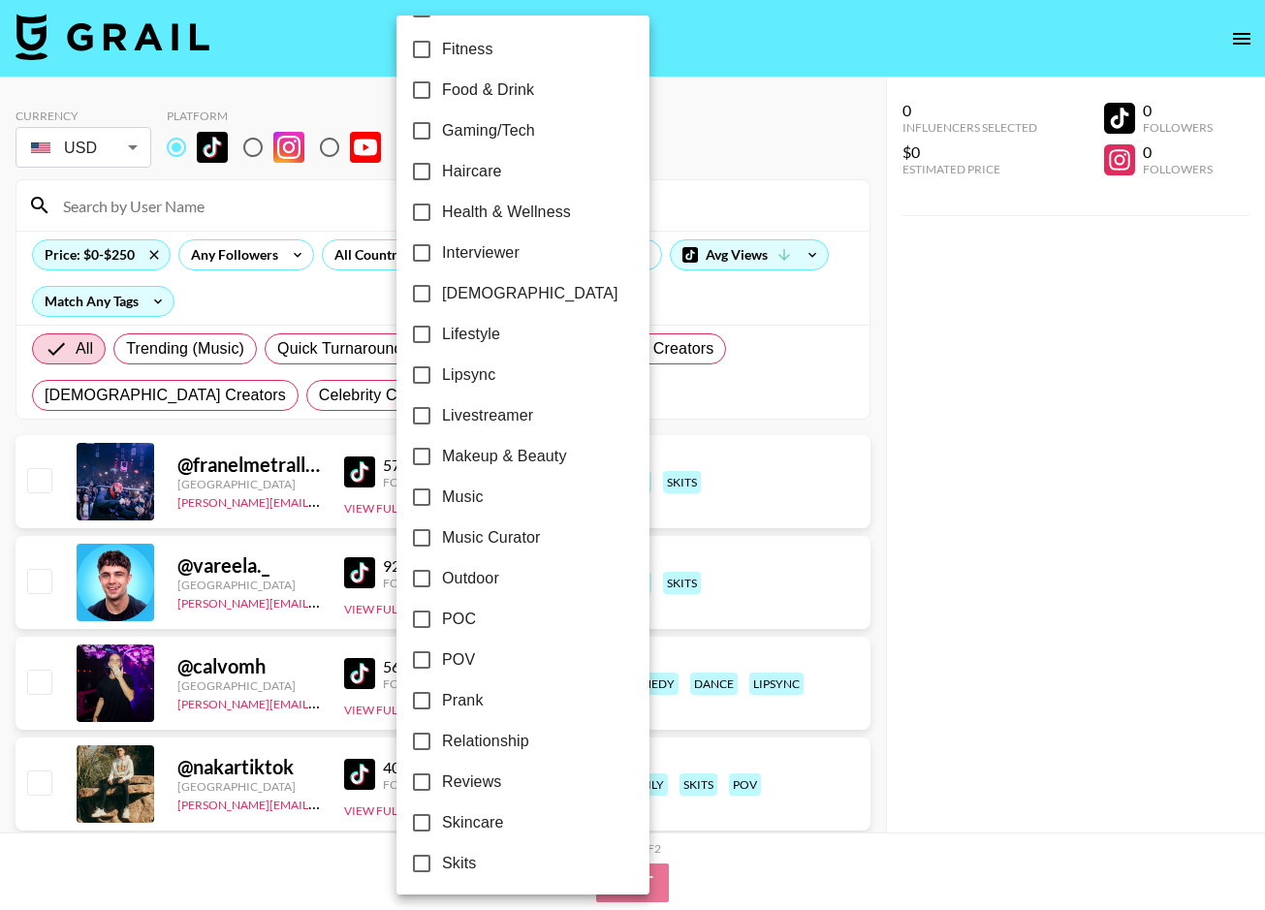
click at [473, 336] on span "Lifestyle" at bounding box center [471, 334] width 58 height 23
click at [442, 336] on input "Lifestyle" at bounding box center [421, 334] width 41 height 41
checkbox input "true"
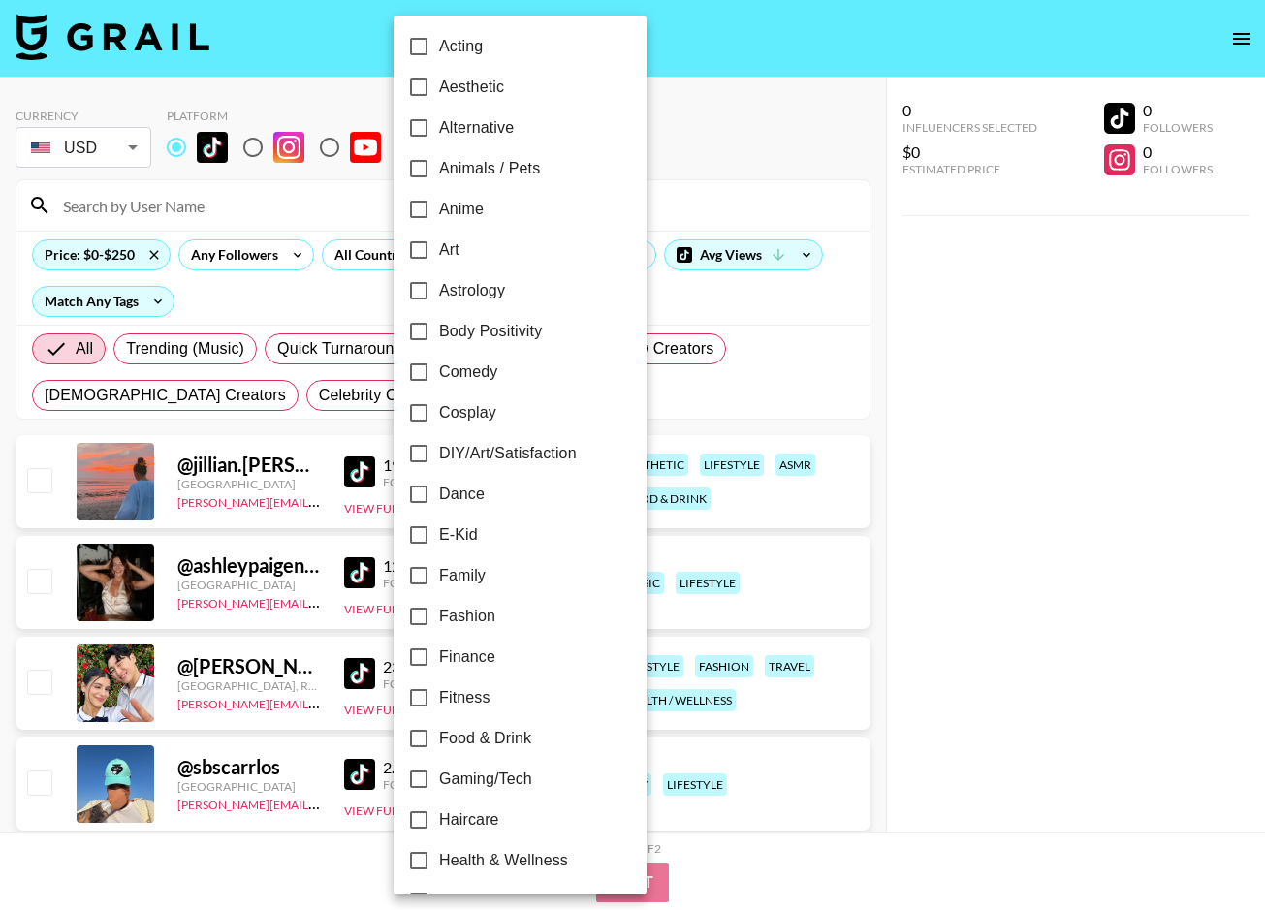
scroll to position [54, 0]
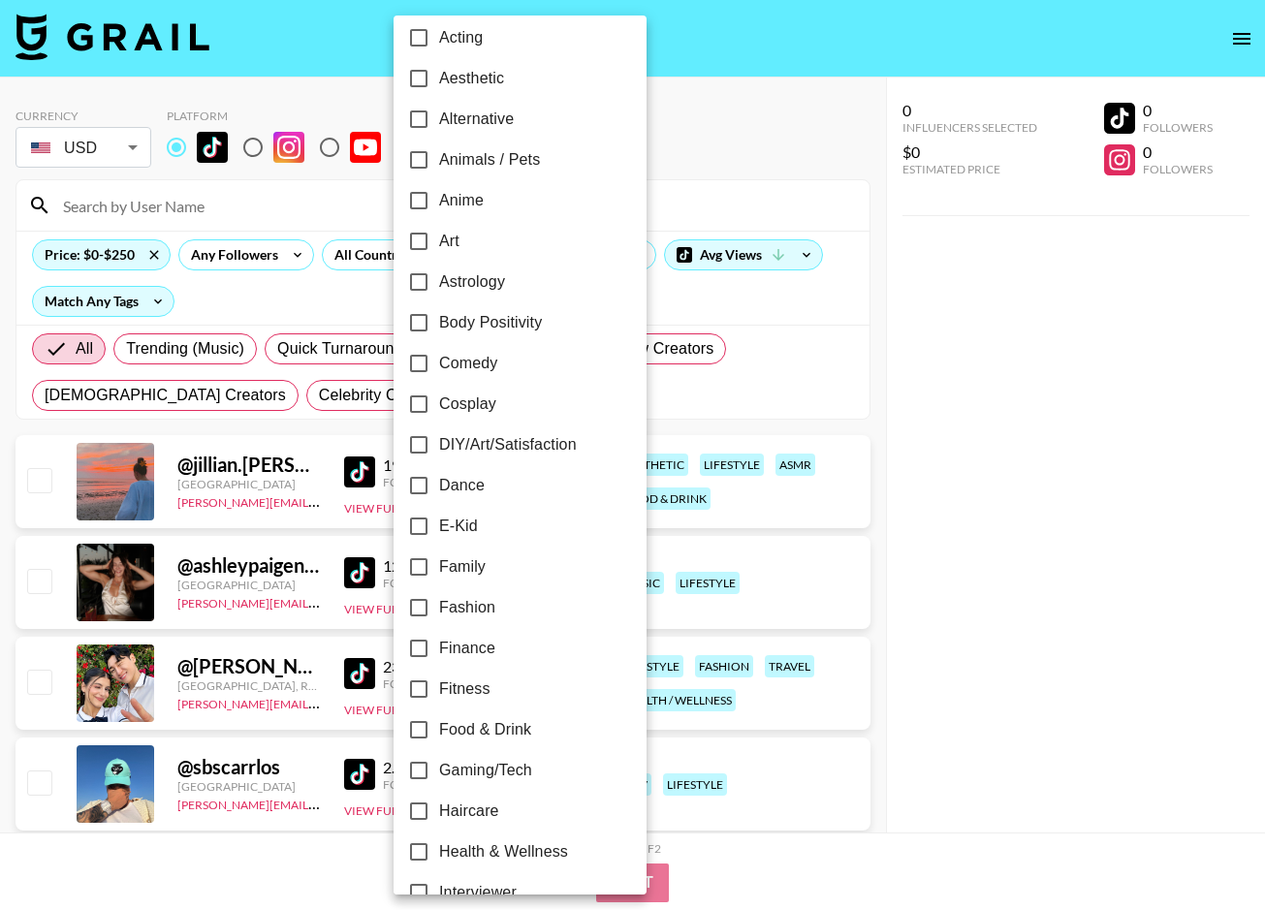
click at [464, 490] on span "Dance" at bounding box center [462, 485] width 46 height 23
click at [439, 490] on input "Dance" at bounding box center [418, 485] width 41 height 41
checkbox input "true"
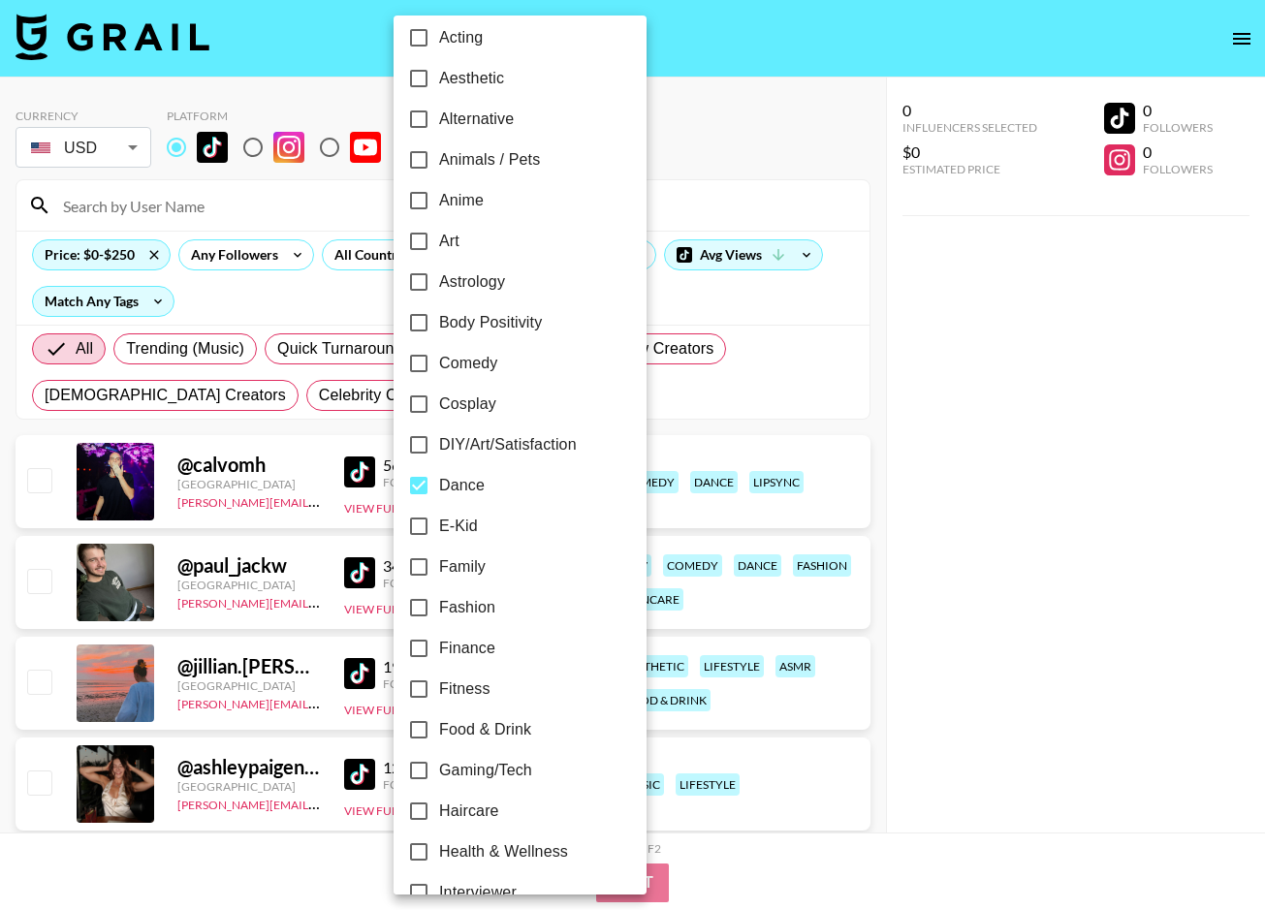
click at [807, 380] on div at bounding box center [632, 455] width 1265 height 910
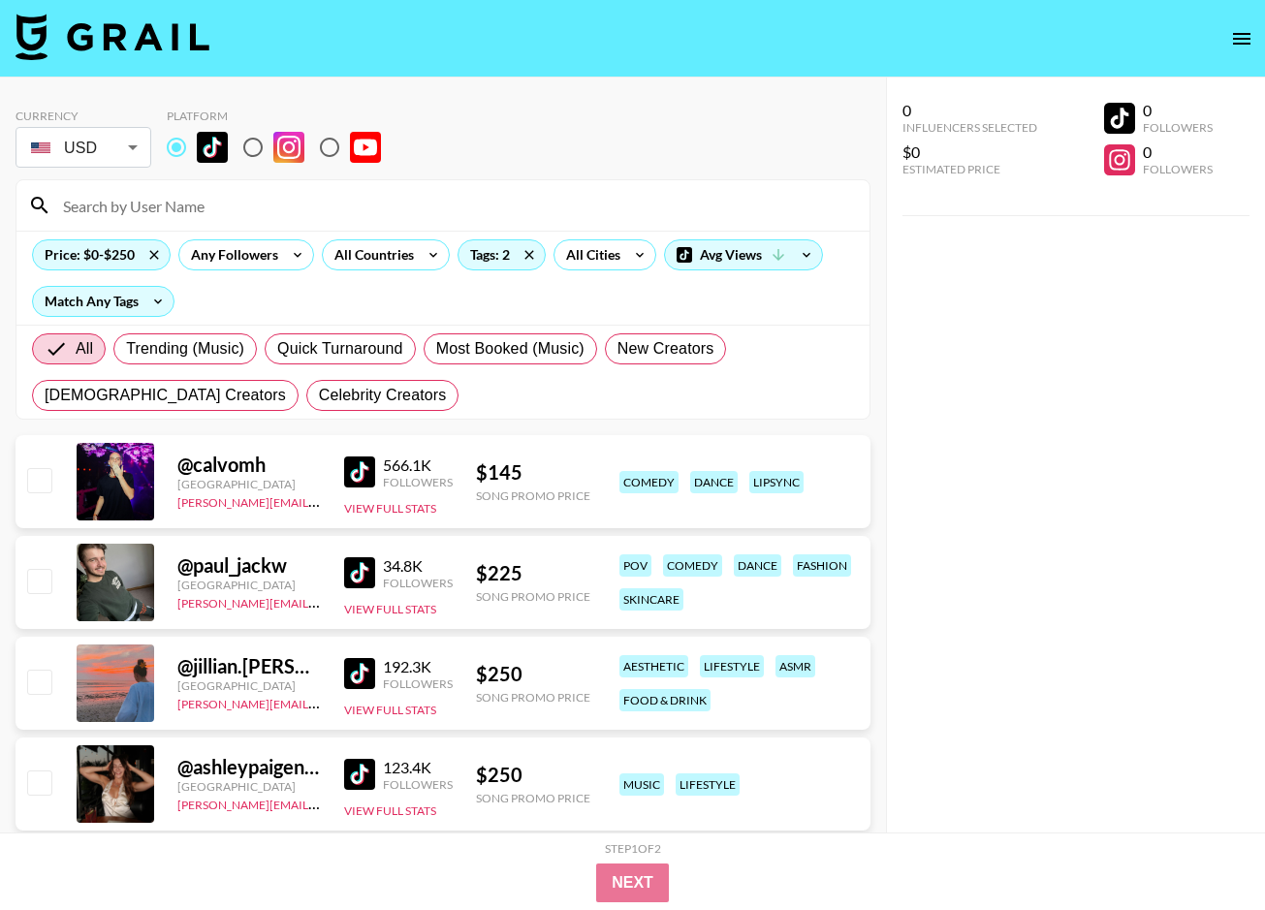
click at [361, 464] on img at bounding box center [359, 472] width 31 height 31
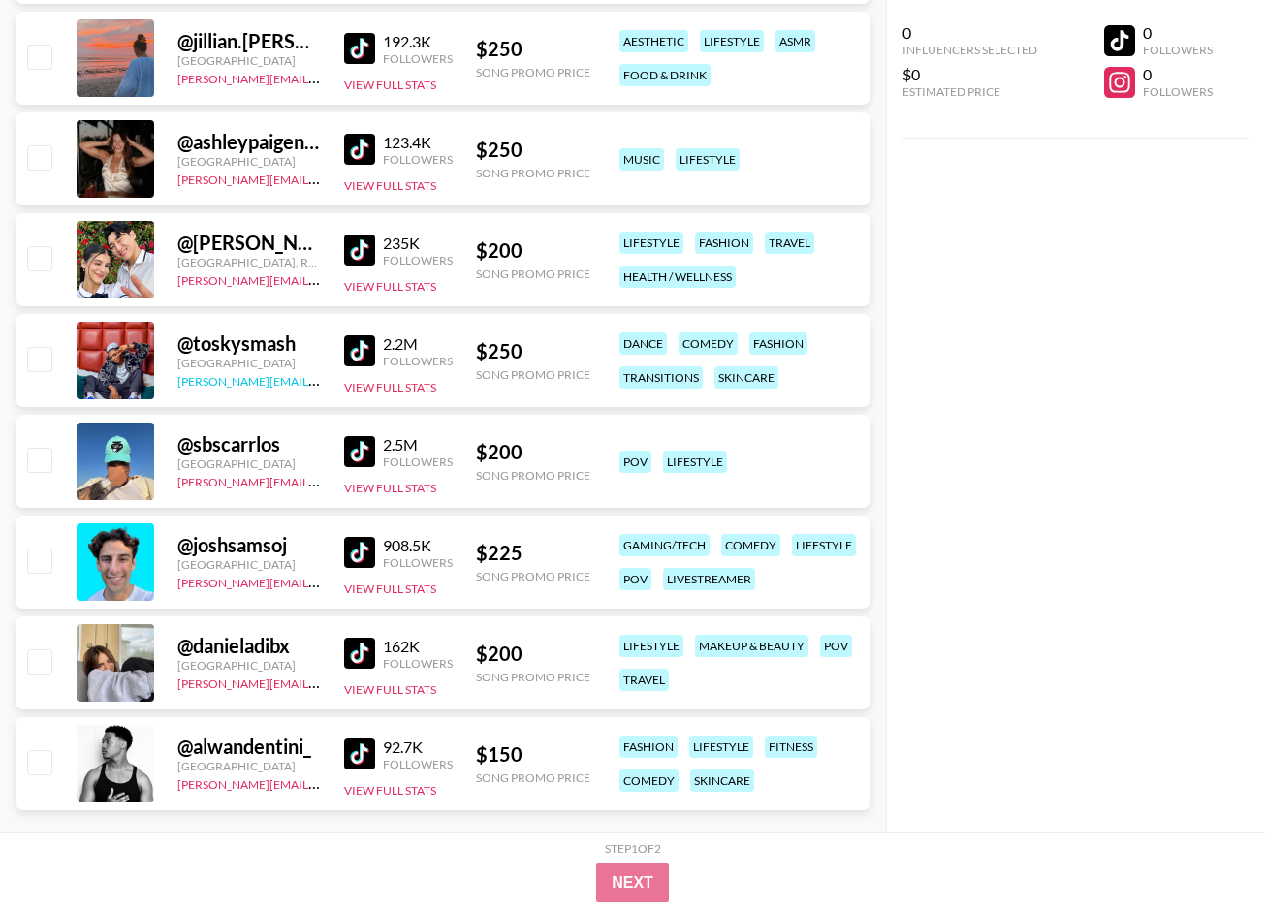
scroll to position [630, 0]
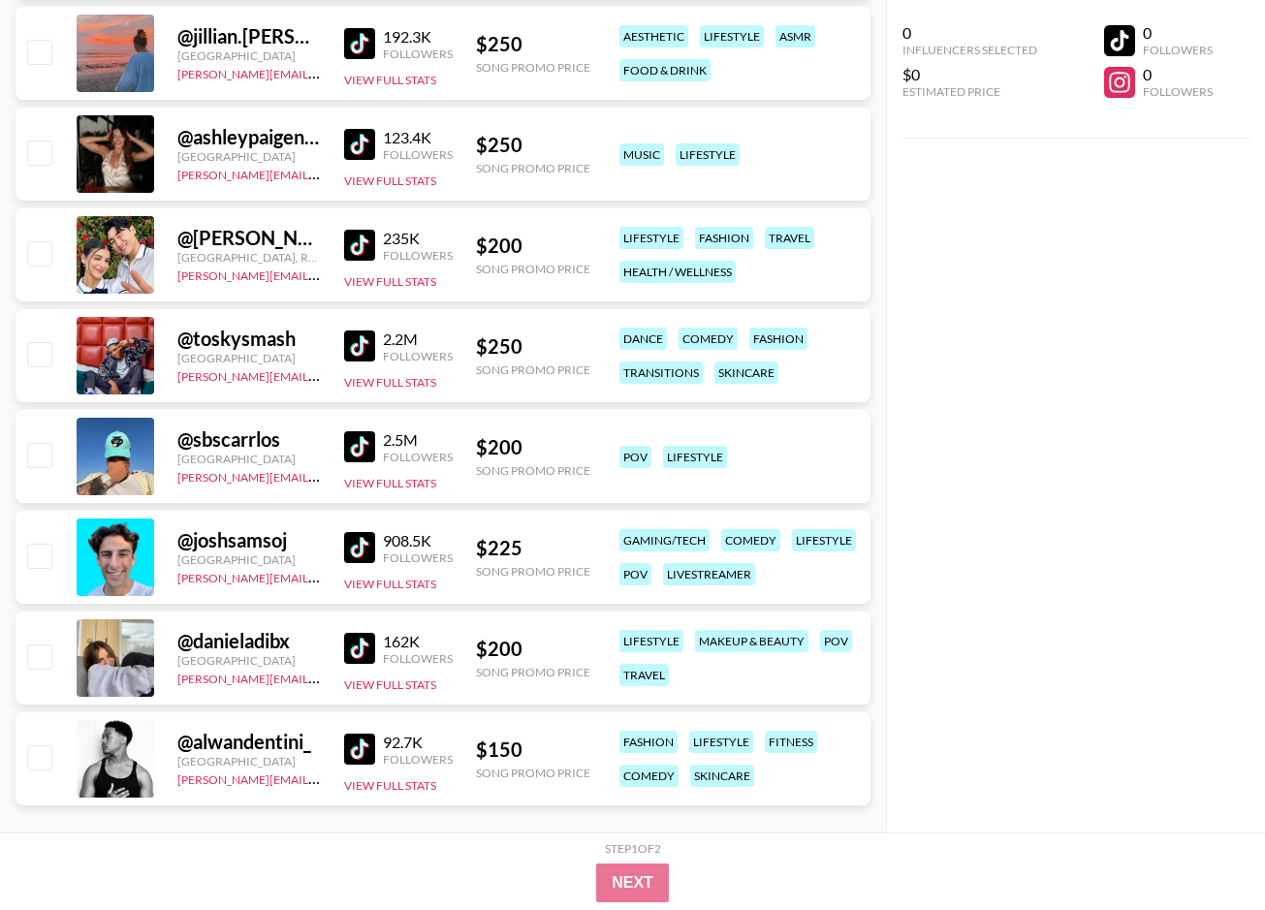
click at [359, 354] on img at bounding box center [359, 346] width 31 height 31
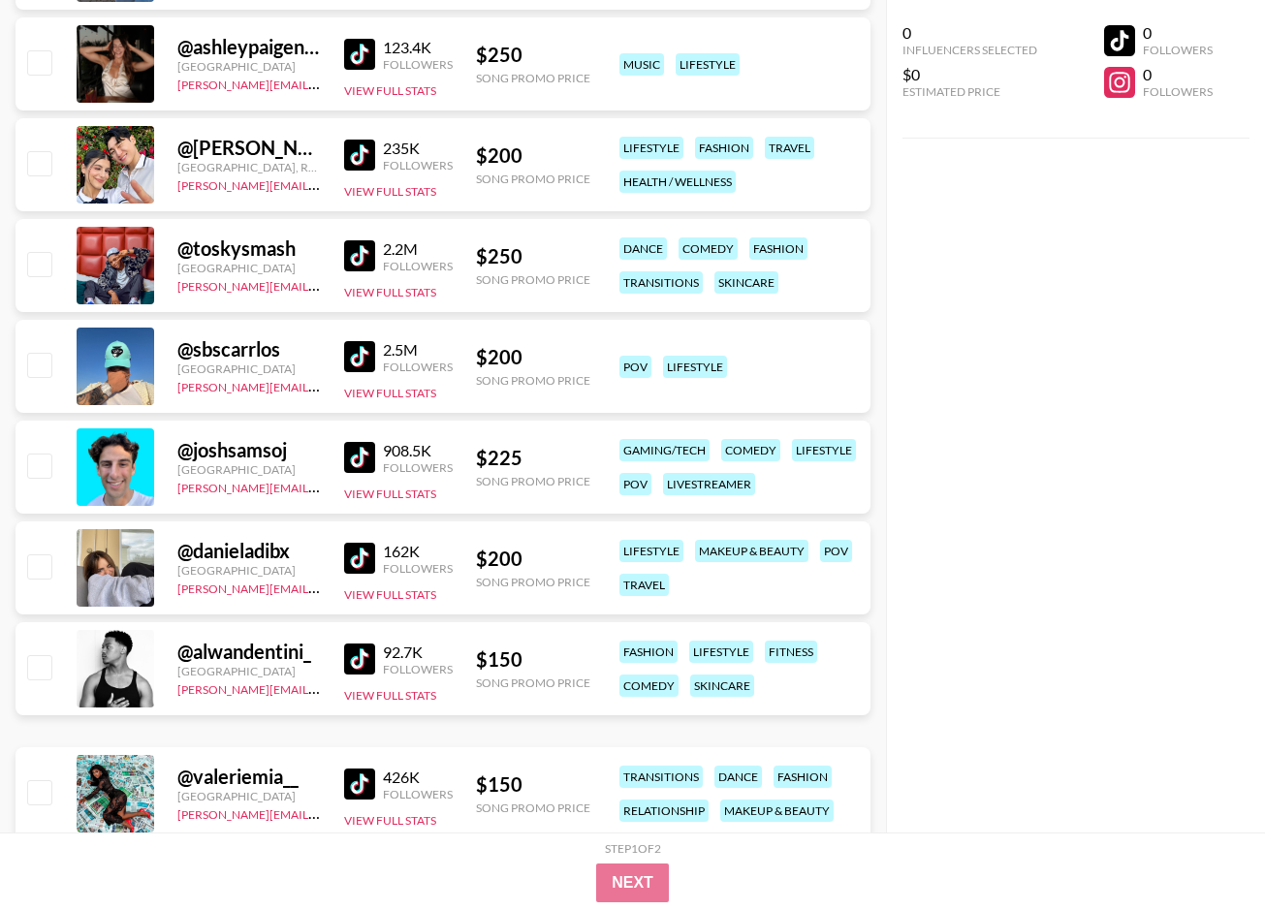
scroll to position [722, 0]
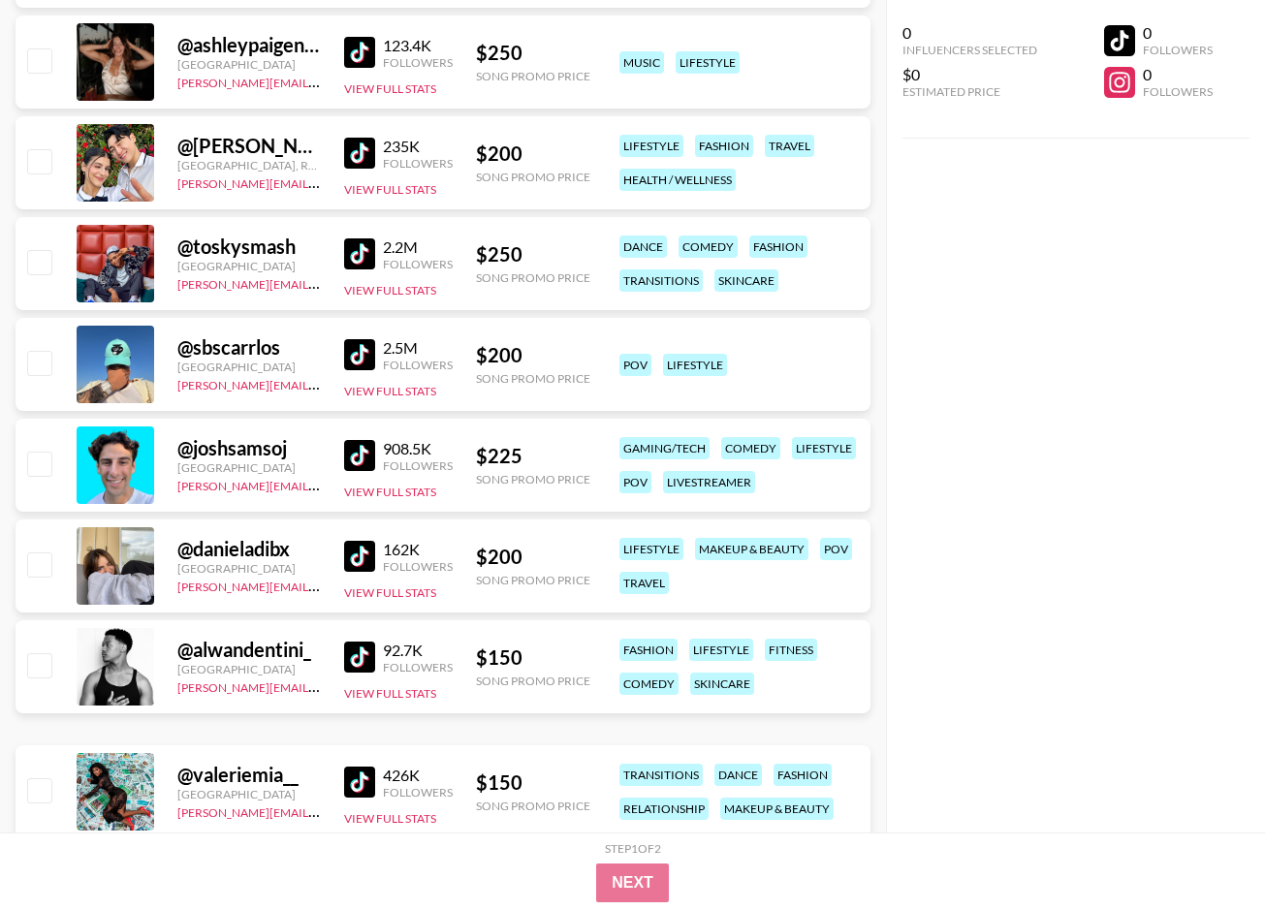
click at [357, 455] on img at bounding box center [359, 455] width 31 height 31
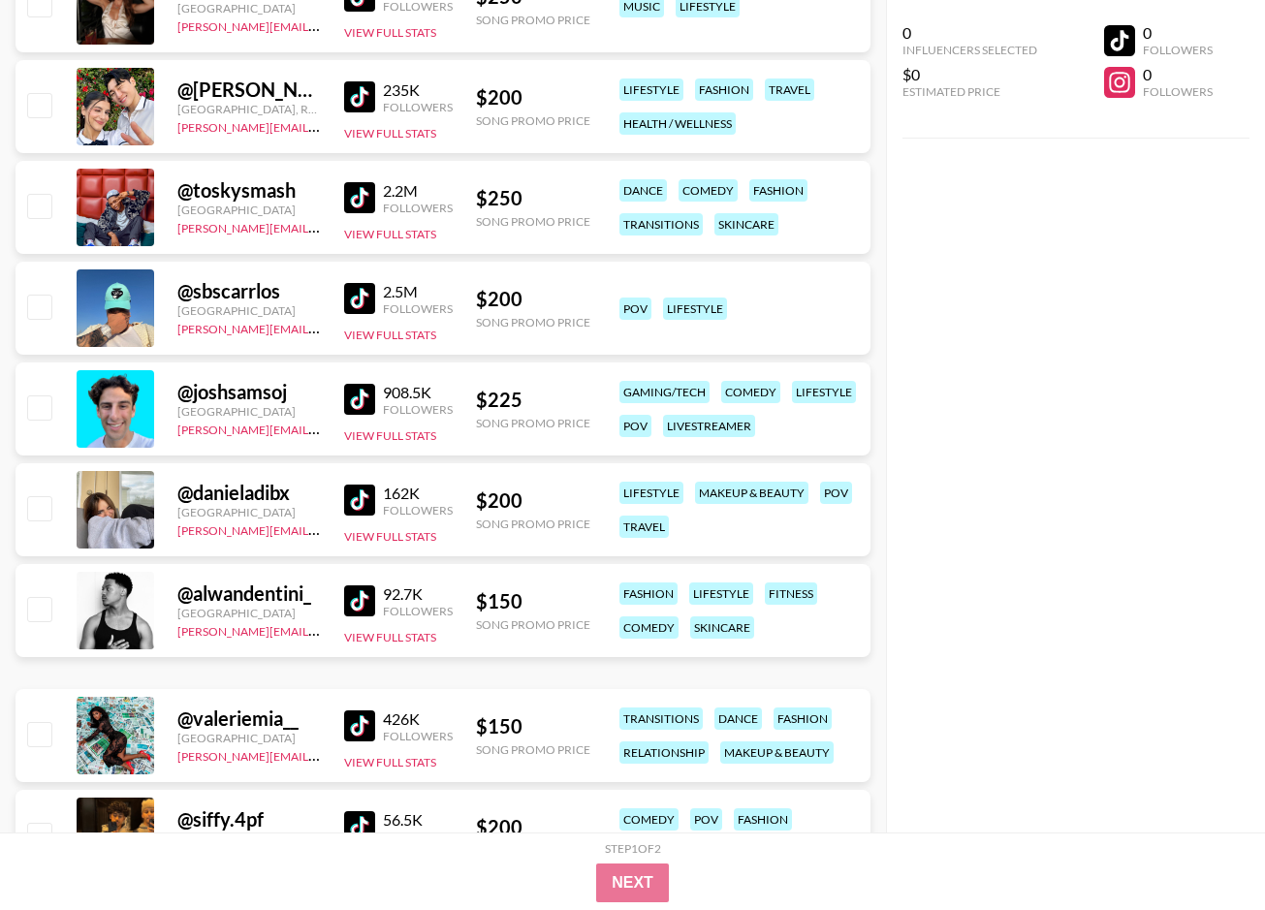
scroll to position [779, 0]
click at [347, 497] on img at bounding box center [359, 499] width 31 height 31
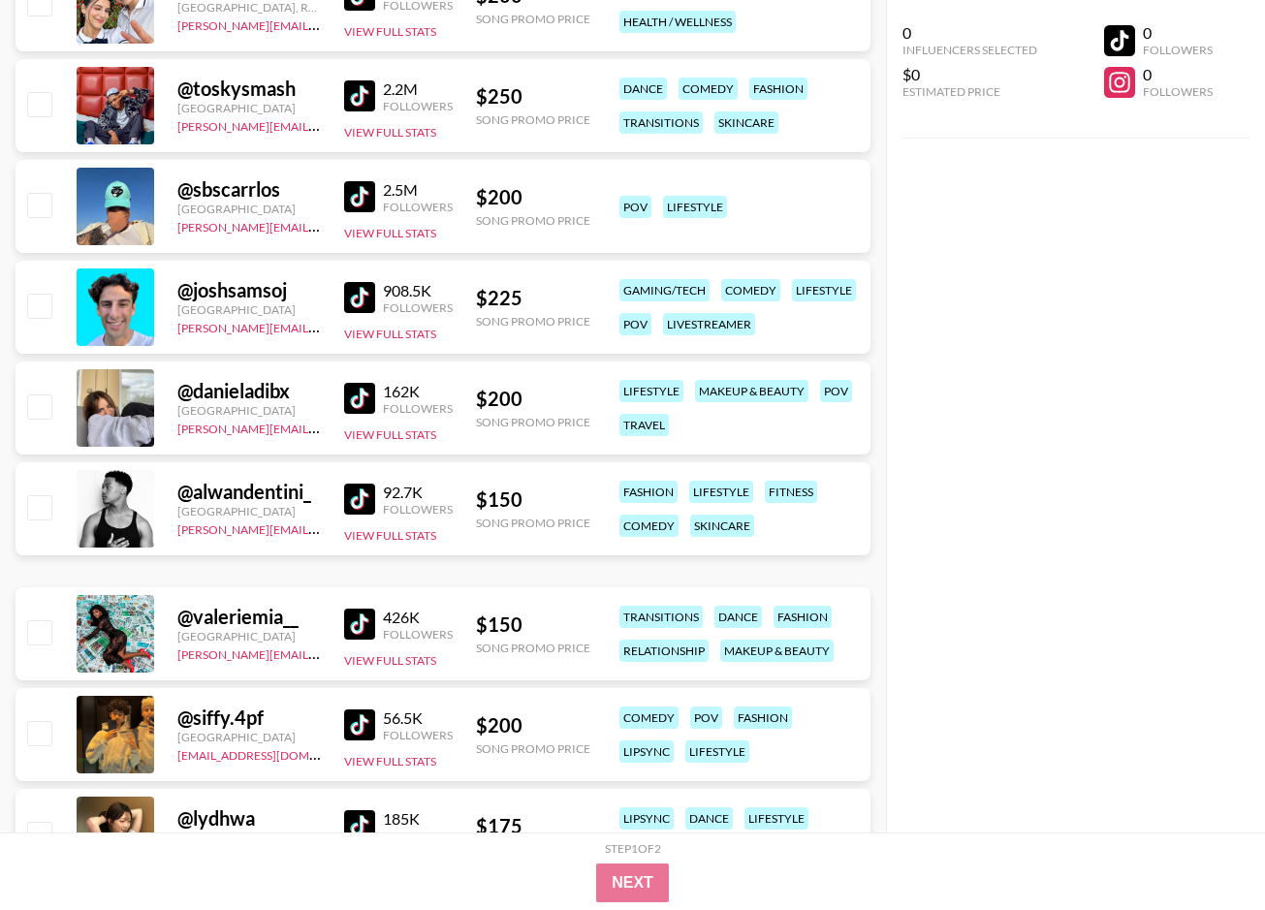
scroll to position [882, 0]
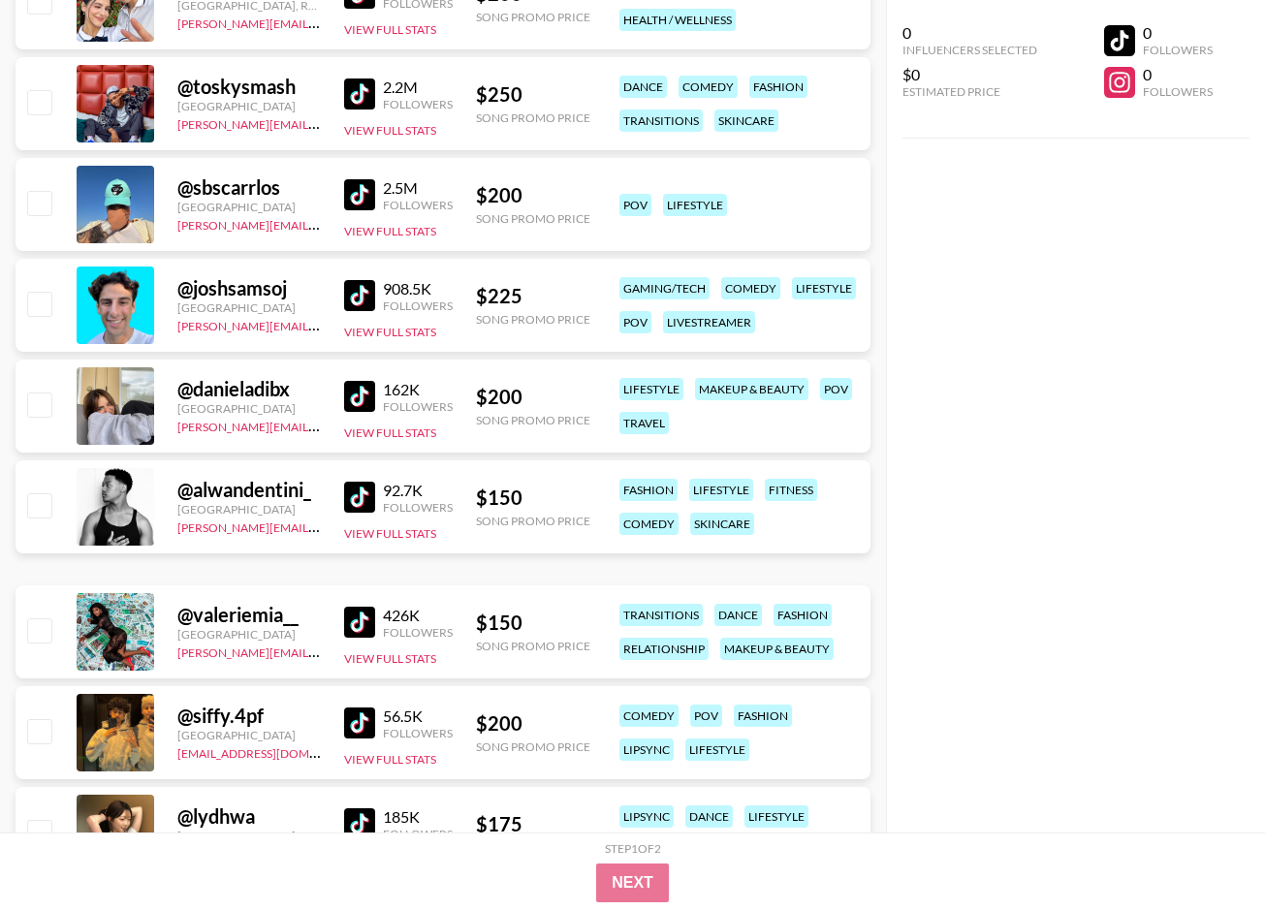
click at [364, 498] on img at bounding box center [359, 497] width 31 height 31
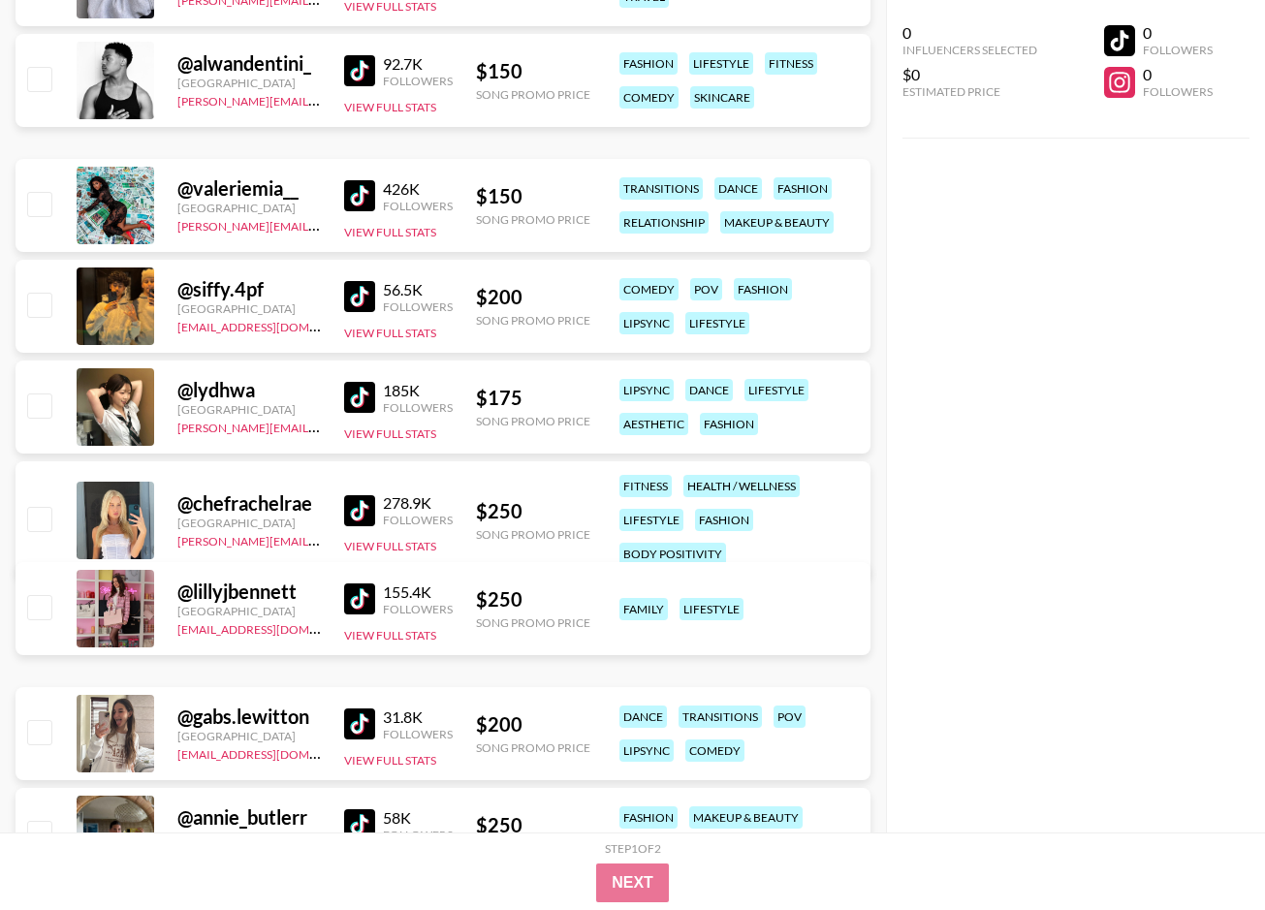
scroll to position [1343, 0]
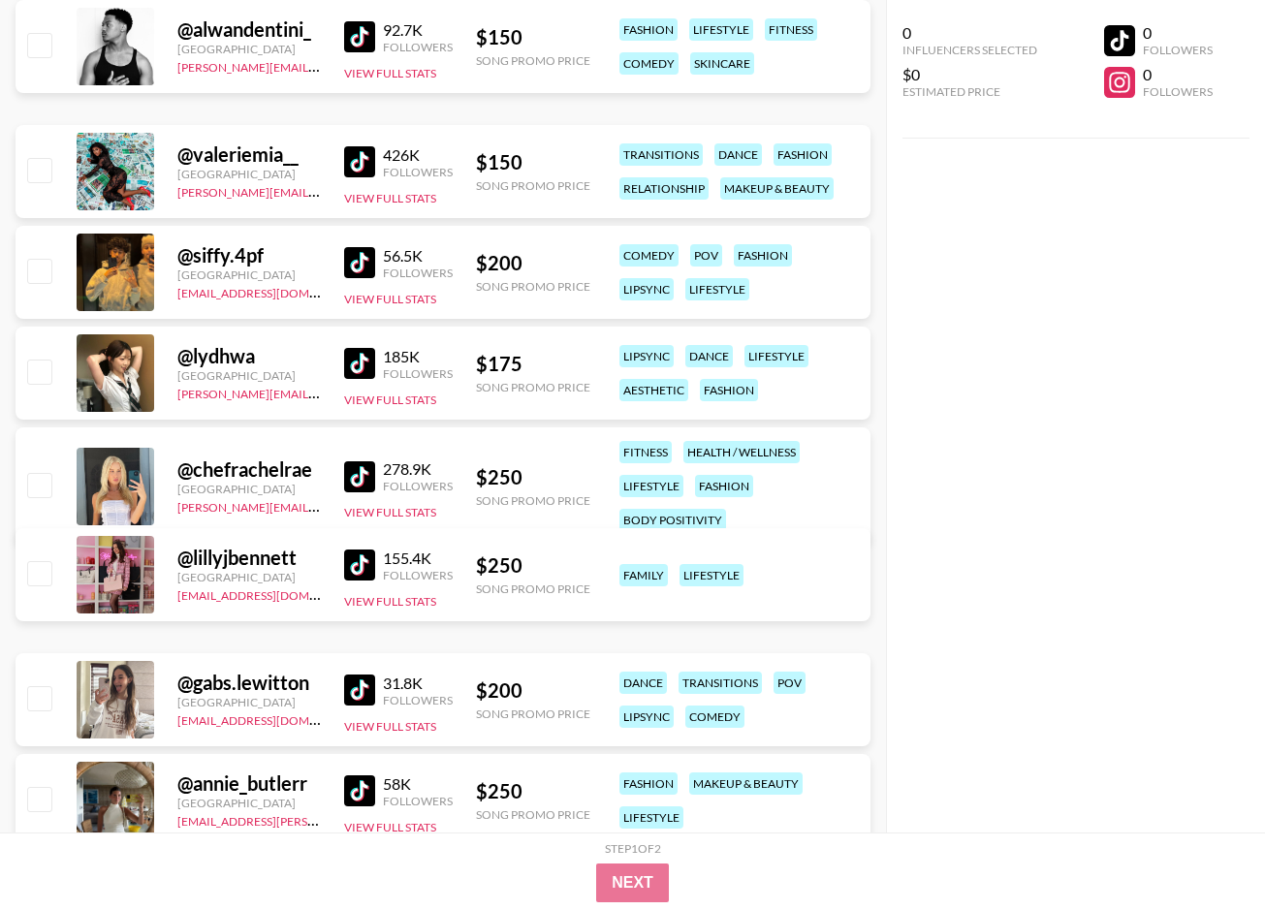
click at [356, 374] on img at bounding box center [359, 363] width 31 height 31
click at [348, 475] on img at bounding box center [359, 476] width 31 height 31
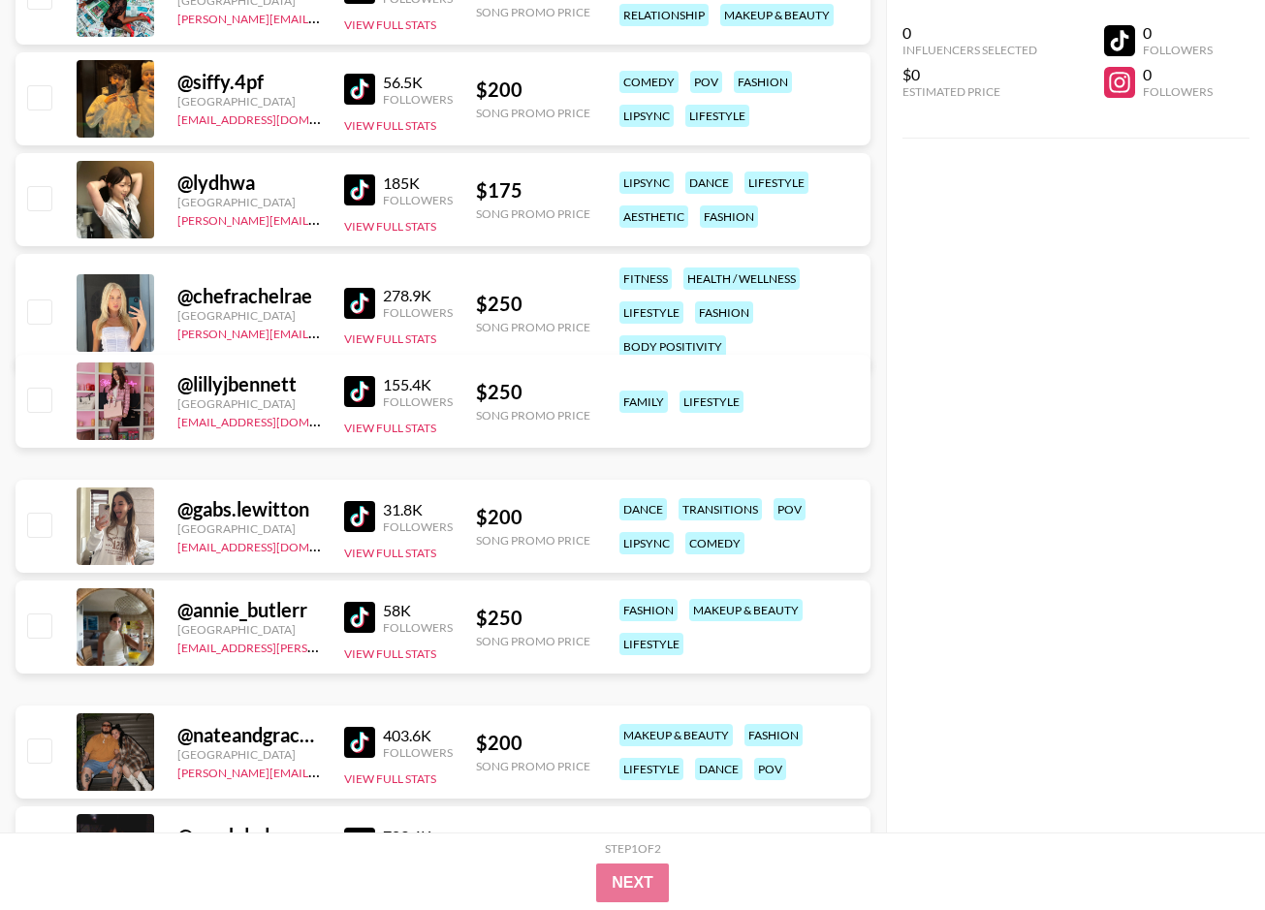
scroll to position [1518, 0]
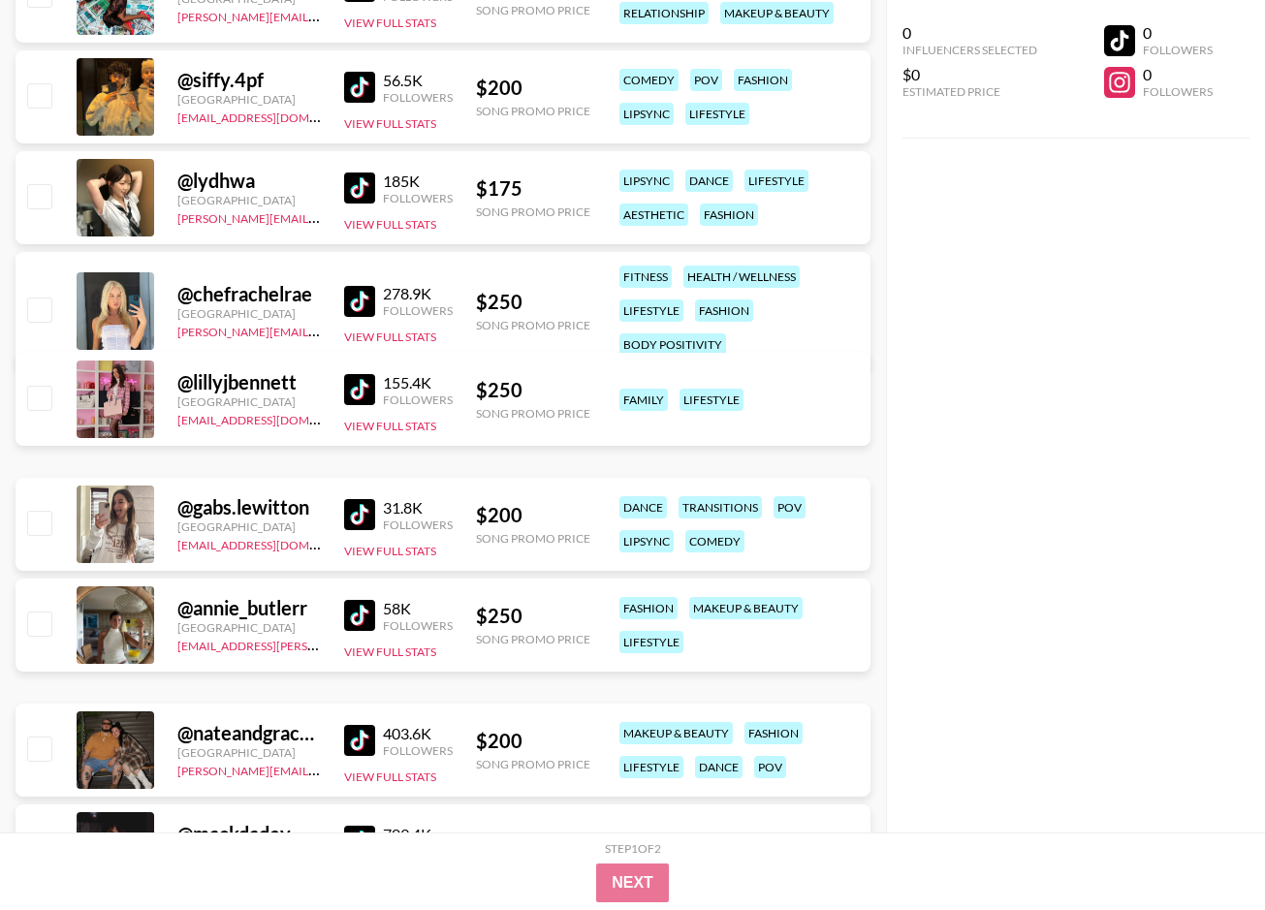
click at [358, 384] on img at bounding box center [359, 389] width 31 height 31
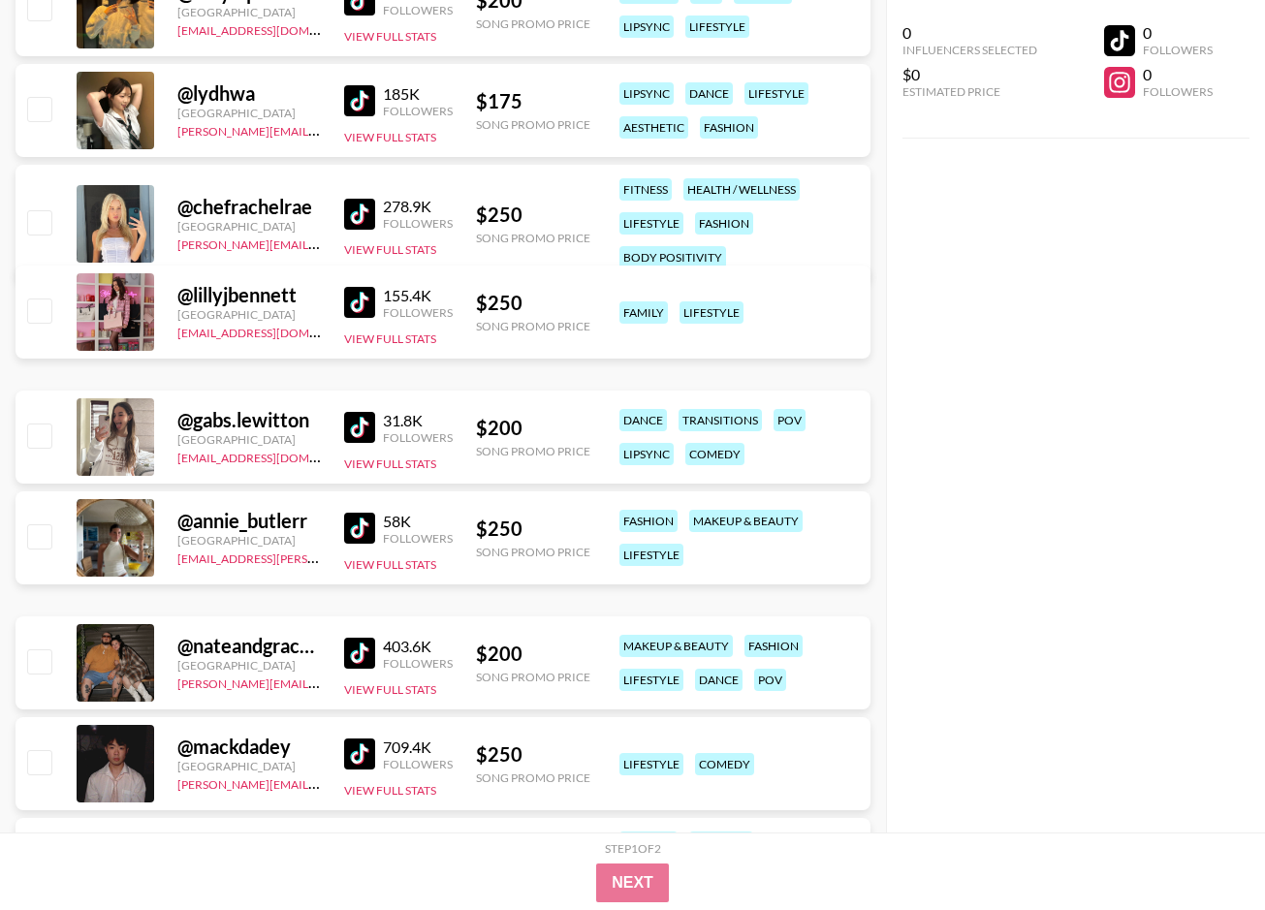
scroll to position [1619, 0]
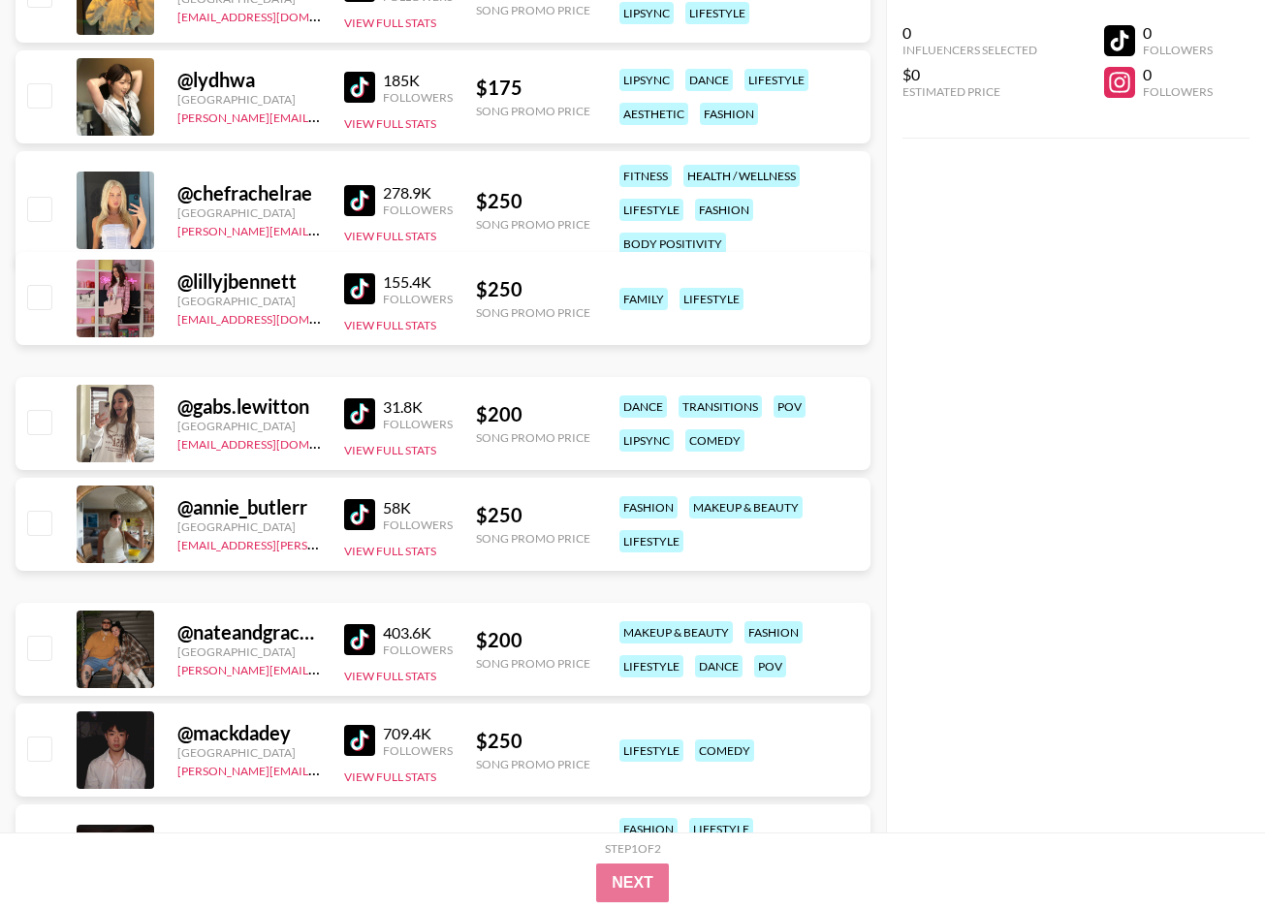
click at [361, 415] on img at bounding box center [359, 413] width 31 height 31
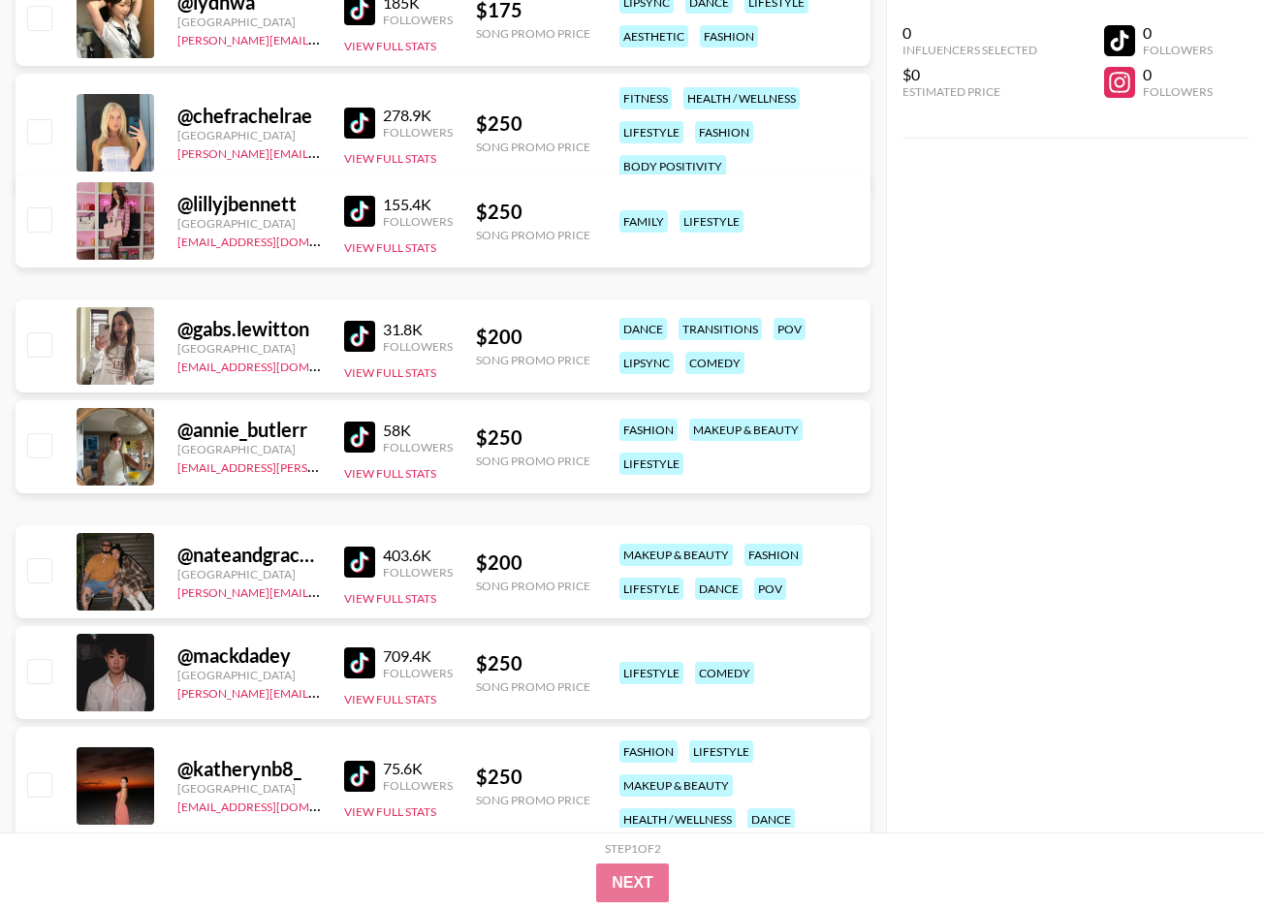
scroll to position [1756, 0]
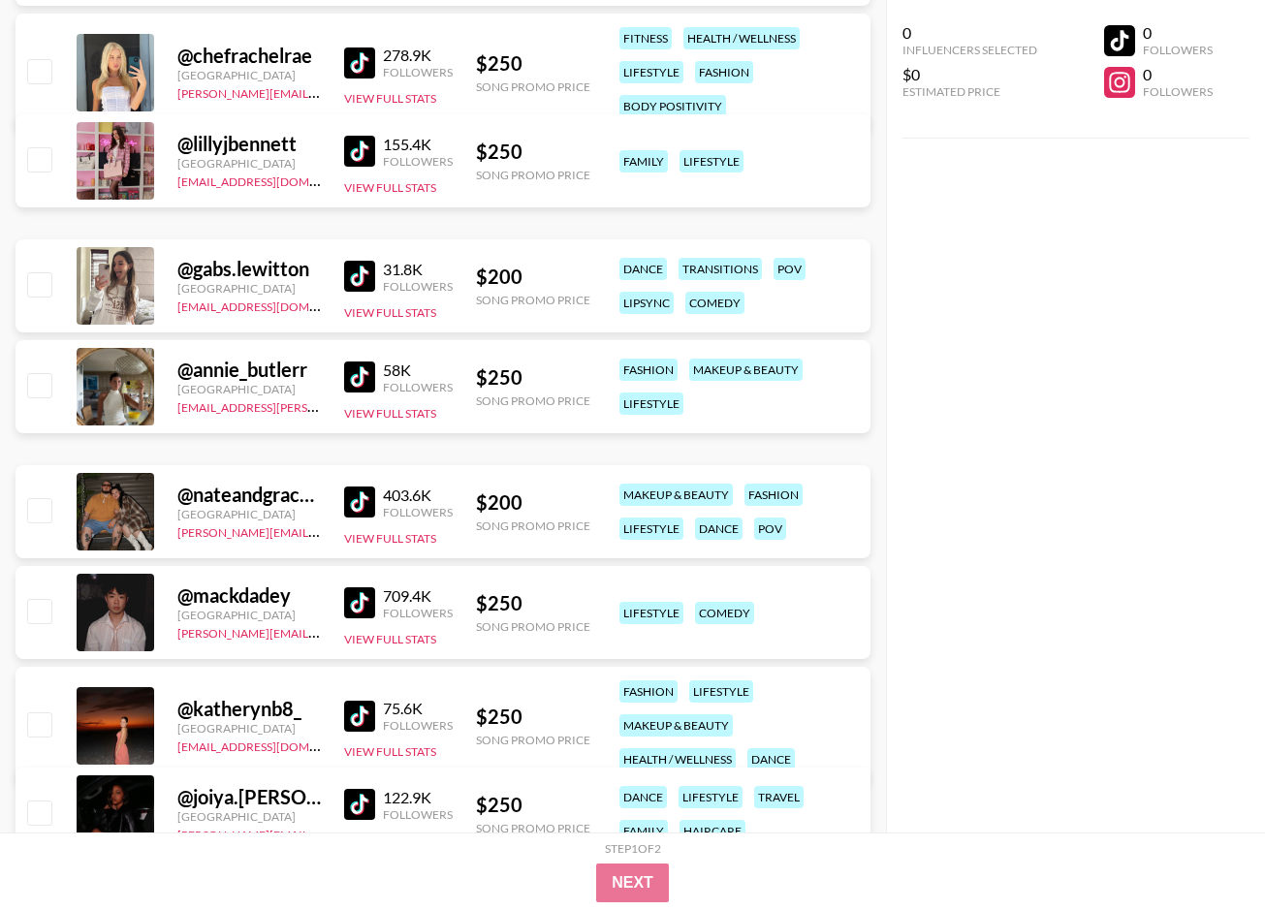
click at [354, 372] on img at bounding box center [359, 377] width 31 height 31
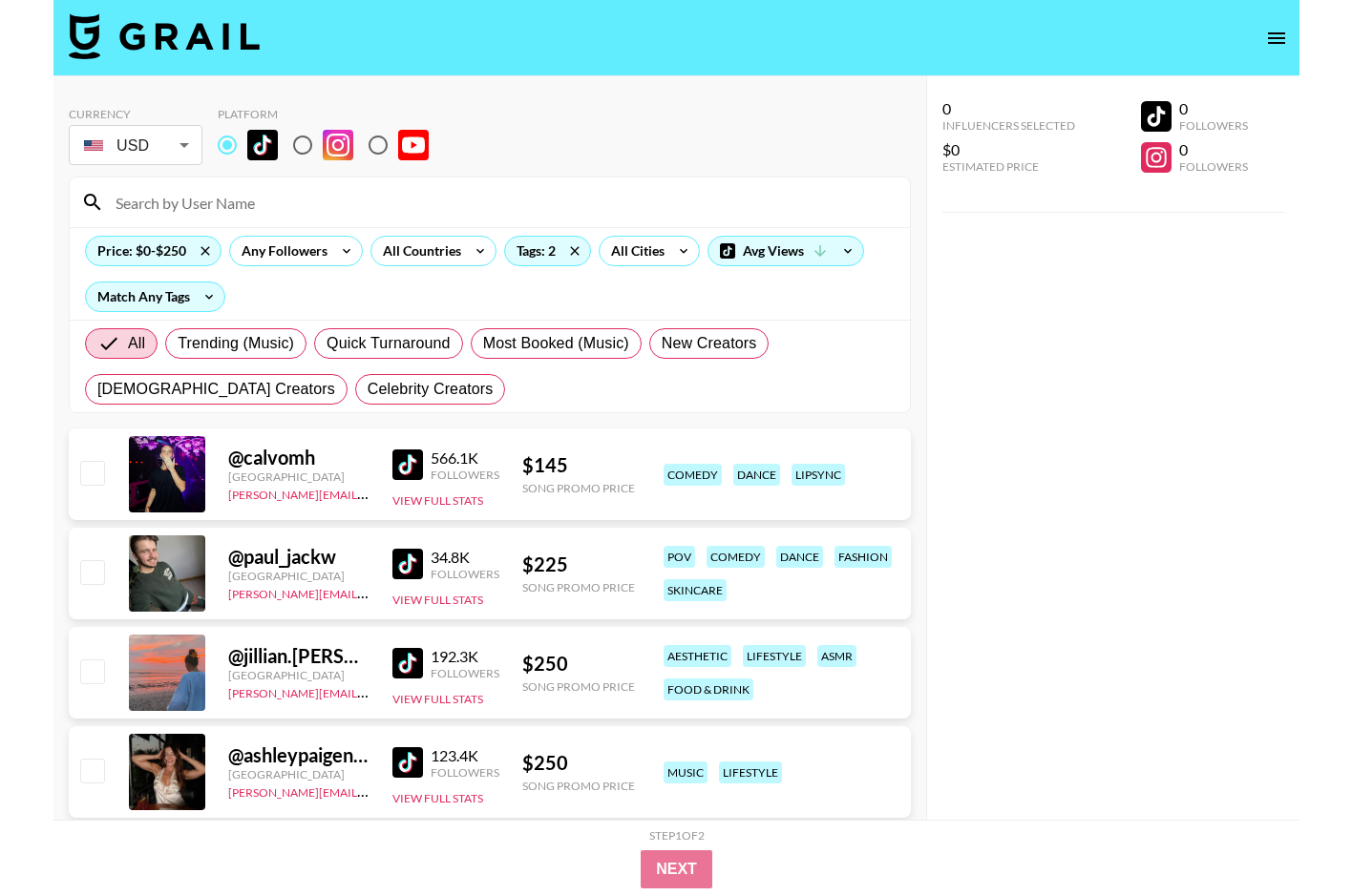
scroll to position [0, 0]
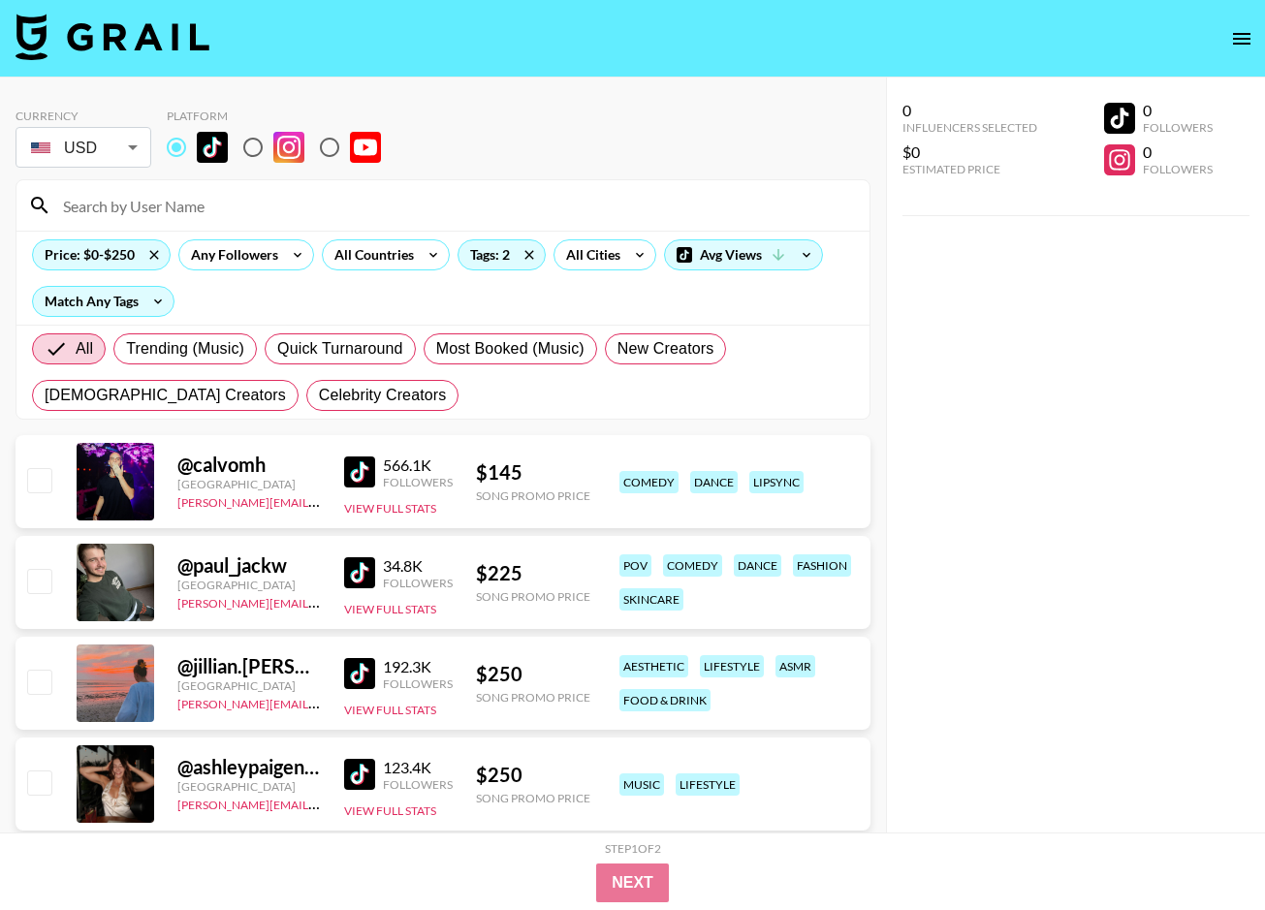
click at [150, 206] on input at bounding box center [454, 205] width 807 height 31
paste input "k1ttyluvr666"
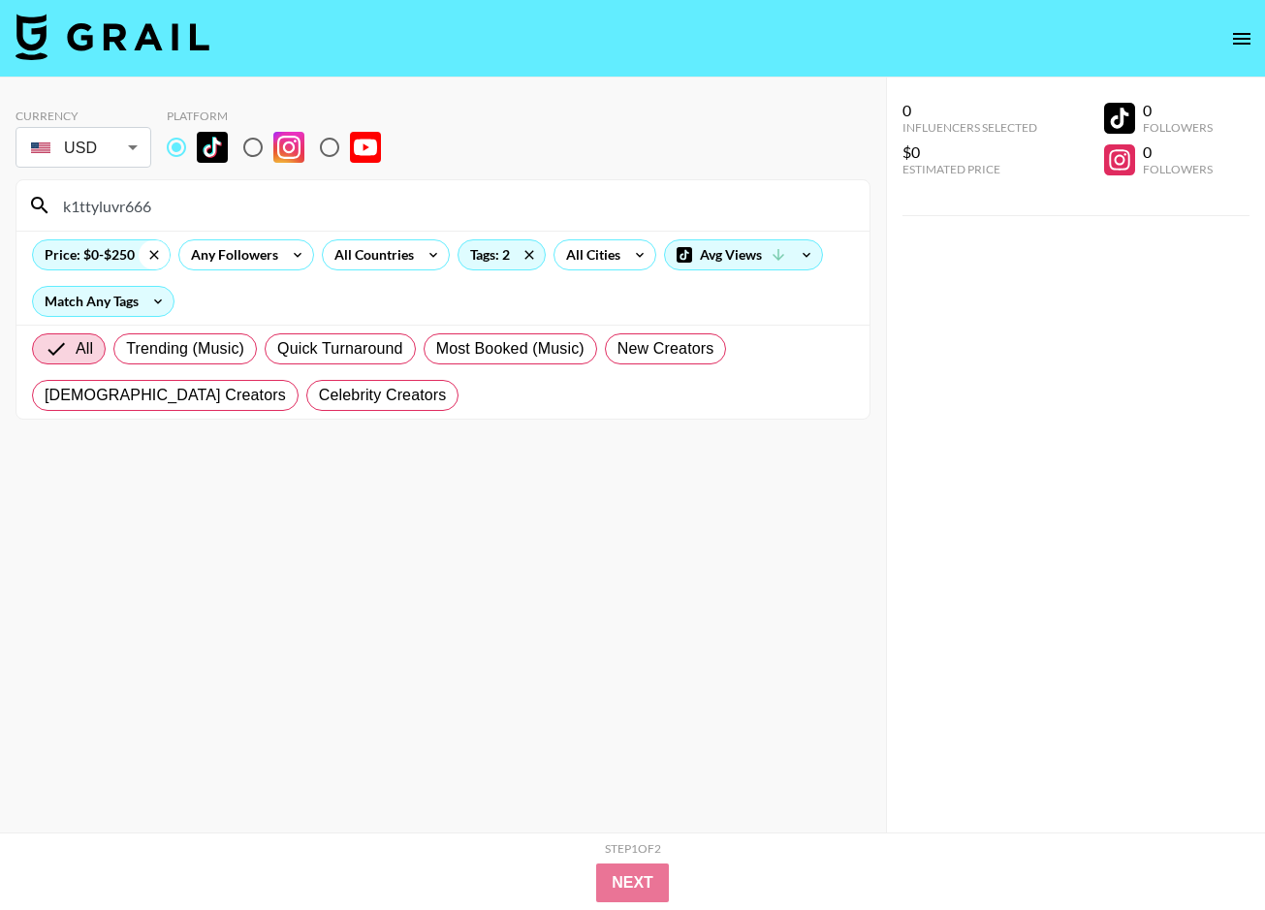
type input "k1ttyluvr666"
click at [154, 250] on icon at bounding box center [154, 254] width 31 height 29
click at [554, 257] on div "All Cities" at bounding box center [589, 254] width 70 height 29
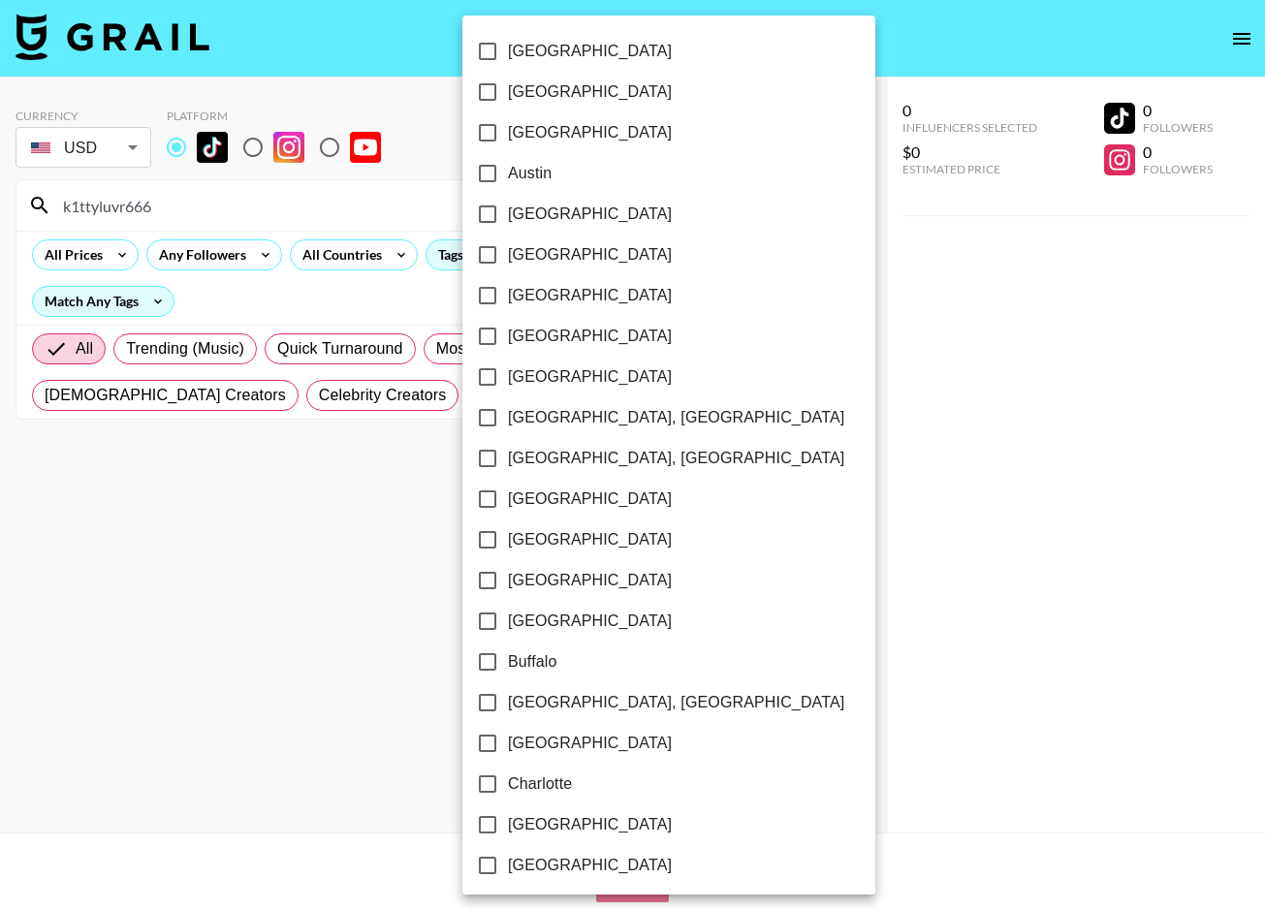
click at [774, 328] on div at bounding box center [632, 455] width 1265 height 910
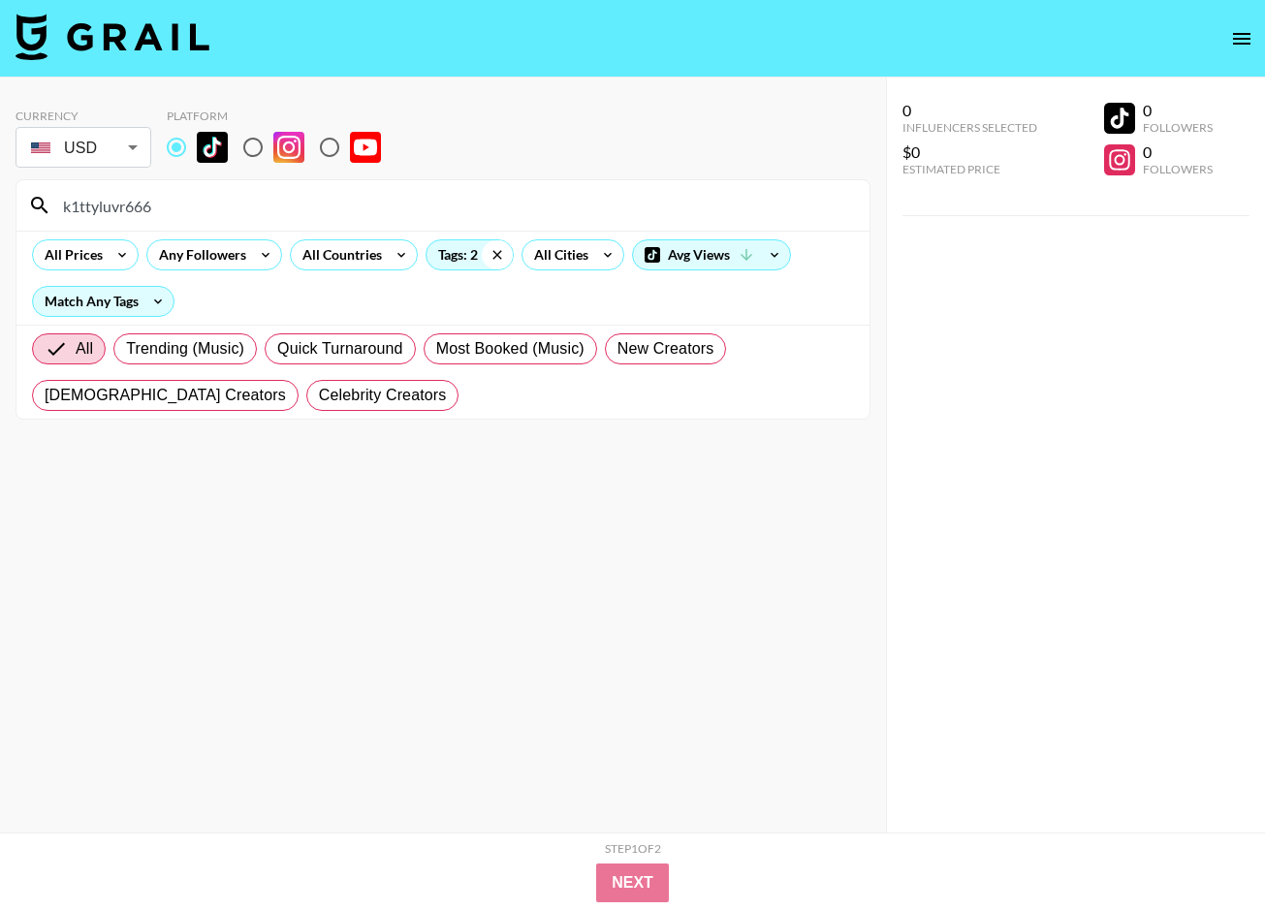
drag, startPoint x: 494, startPoint y: 250, endPoint x: 502, endPoint y: 261, distance: 13.2
click at [494, 250] on icon at bounding box center [497, 254] width 31 height 29
